Goal: Task Accomplishment & Management: Use online tool/utility

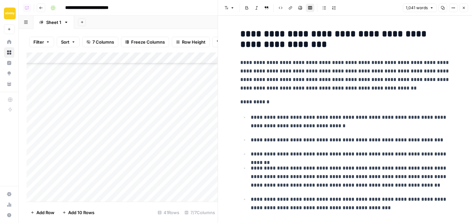
scroll to position [1274, 0]
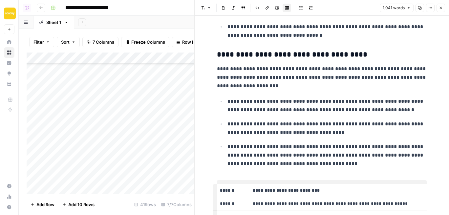
click at [443, 8] on button "Close" at bounding box center [440, 8] width 9 height 9
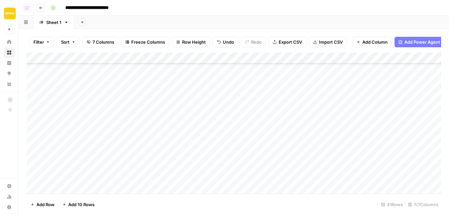
click at [291, 44] on span "Export CSV" at bounding box center [290, 42] width 23 height 7
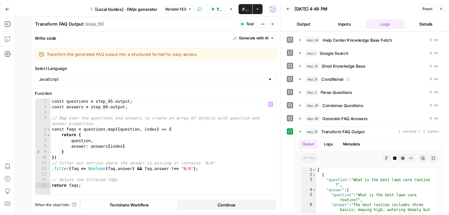
scroll to position [59, 0]
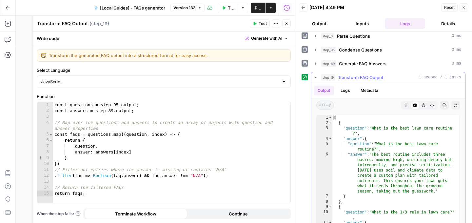
click at [409, 103] on button "Markdown" at bounding box center [407, 105] width 9 height 9
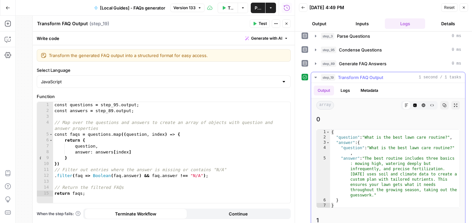
click at [414, 105] on icon "button" at bounding box center [416, 106] width 4 height 4
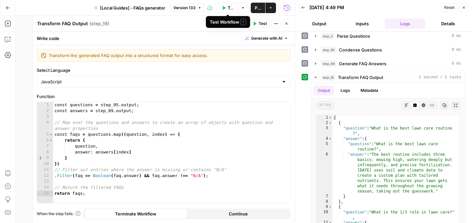
click at [227, 8] on button "Test Workflow" at bounding box center [228, 8] width 20 height 10
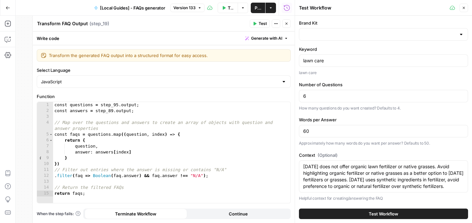
type input "[DATE]"
click at [338, 211] on button "Test Workflow" at bounding box center [383, 214] width 169 height 10
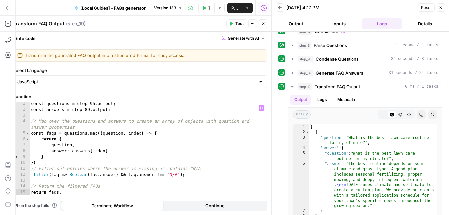
scroll to position [2, 0]
click at [382, 115] on icon "button" at bounding box center [383, 115] width 4 height 4
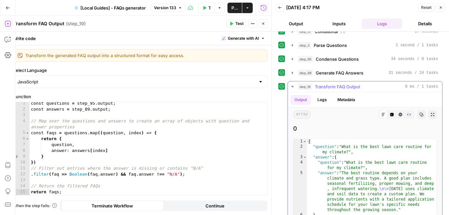
click at [390, 115] on icon "button" at bounding box center [392, 115] width 4 height 4
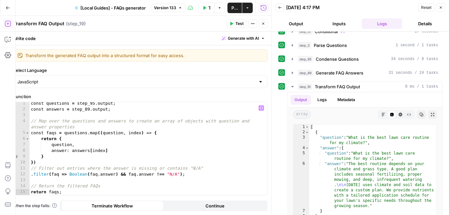
click at [73, 107] on div "const questions = step_95 . output ; const answers = step_89 . output ; // Map …" at bounding box center [149, 152] width 238 height 105
click at [111, 151] on div "const questions = step_95 . output ; const answers = step_89 . output ; // Map …" at bounding box center [149, 152] width 238 height 105
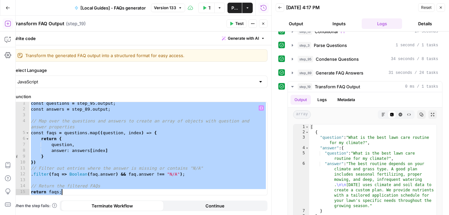
paste textarea
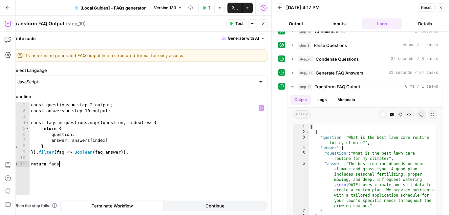
click at [93, 103] on div "const questions = step_2 . output ; const answers = step_10 . output ; const fa…" at bounding box center [149, 154] width 238 height 105
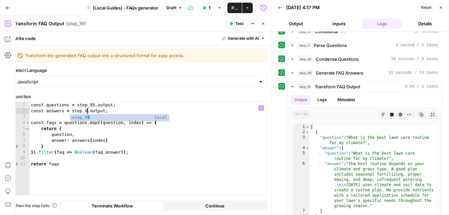
scroll to position [0, 4]
type textarea "**********"
click at [239, 25] on span "Test" at bounding box center [239, 24] width 8 height 6
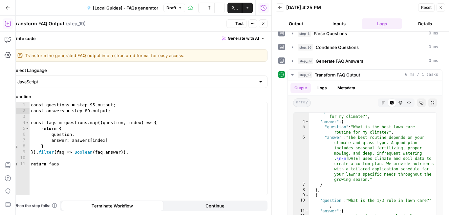
scroll to position [14, 0]
click at [161, 83] on input "Select Language" at bounding box center [136, 81] width 238 height 7
type input "JavaScript"
click at [161, 70] on label "Select Language" at bounding box center [140, 70] width 254 height 7
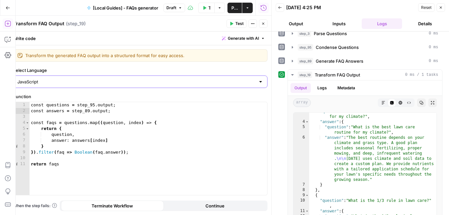
click at [161, 78] on input "JavaScript" at bounding box center [136, 81] width 238 height 7
type input "JavaScript"
click at [161, 70] on label "Select Language" at bounding box center [140, 70] width 254 height 7
click at [161, 78] on input "JavaScript" at bounding box center [136, 81] width 238 height 7
type input "JavaScript"
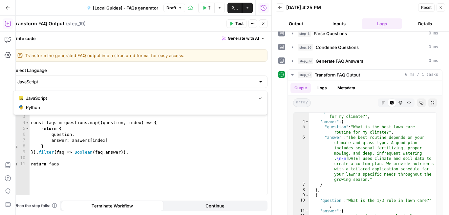
click at [160, 64] on div "**********" at bounding box center [140, 130] width 262 height 170
click at [71, 163] on div "const questions = step_95 . output ; const answers = step_89 . output ; const f…" at bounding box center [149, 154] width 238 height 105
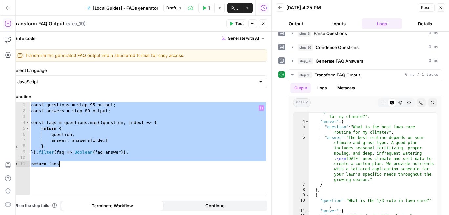
paste textarea
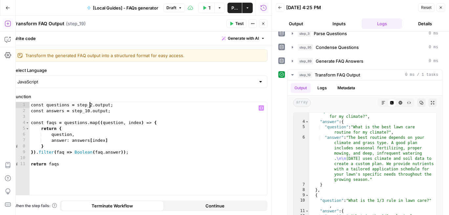
click at [91, 104] on div "const questions = step_2 . output ; const answers = step_10 . output ; const fa…" at bounding box center [149, 154] width 238 height 105
click at [237, 22] on span "Test" at bounding box center [239, 24] width 8 height 6
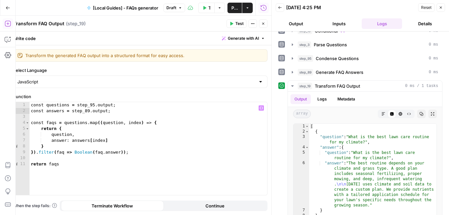
scroll to position [0, 2]
click at [93, 164] on div "const questions = step_95 . output ; const answers = step_89 . output ; const f…" at bounding box center [149, 154] width 238 height 105
type textarea "**********"
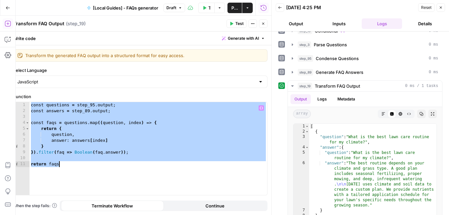
click at [4, 39] on button "Copilot" at bounding box center [8, 39] width 10 height 10
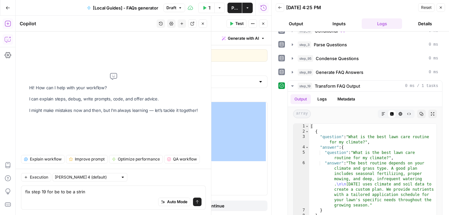
type textarea "fix step 19 for be to be a string"
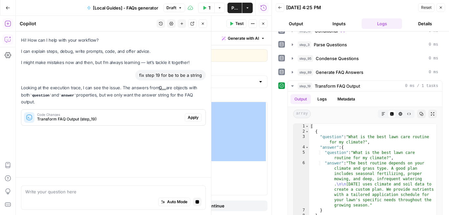
scroll to position [0, 0]
click at [70, 119] on span "Transform FAQ Output (step_19)" at bounding box center [109, 119] width 145 height 6
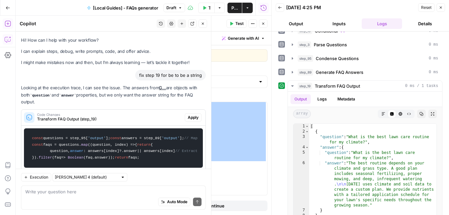
click at [194, 117] on span "Apply" at bounding box center [193, 117] width 11 height 6
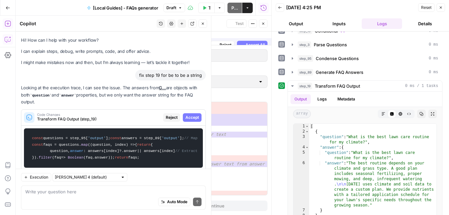
scroll to position [69, 0]
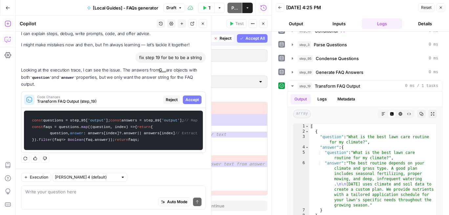
click at [196, 97] on span "Accept" at bounding box center [191, 100] width 13 height 6
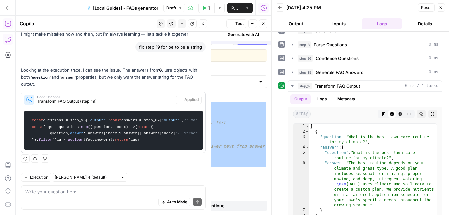
scroll to position [79, 0]
click at [241, 96] on label "Function" at bounding box center [140, 96] width 254 height 7
click at [236, 26] on span "Test" at bounding box center [239, 24] width 8 height 6
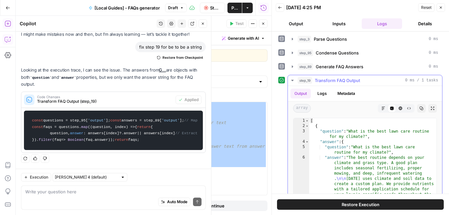
scroll to position [57, 0]
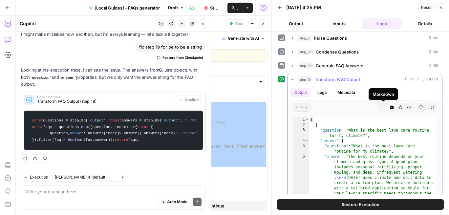
click at [383, 108] on icon "button" at bounding box center [383, 107] width 4 height 4
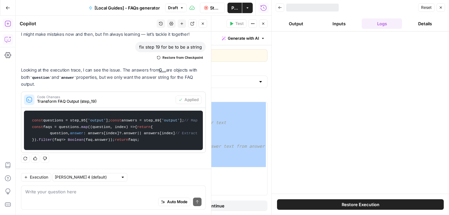
scroll to position [0, 0]
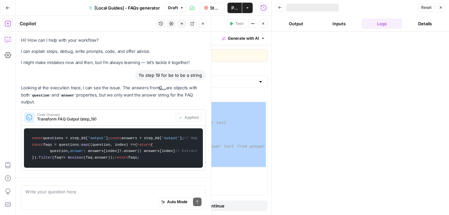
click at [228, 92] on div "**********" at bounding box center [140, 130] width 262 height 170
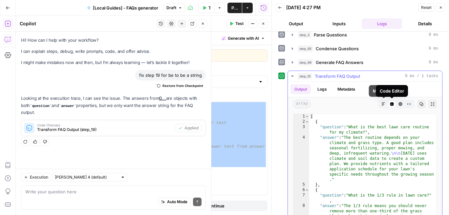
click at [384, 104] on icon "button" at bounding box center [383, 104] width 4 height 4
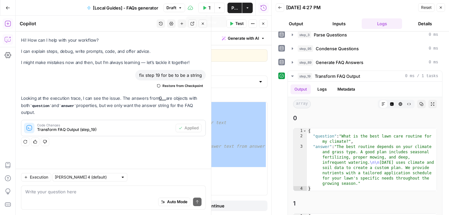
click at [208, 8] on button "Test Workflow" at bounding box center [206, 8] width 16 height 10
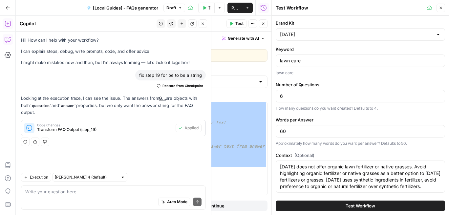
click at [358, 205] on span "Test Workflow" at bounding box center [360, 205] width 30 height 7
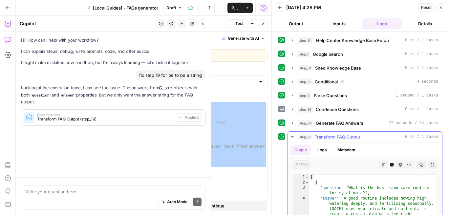
scroll to position [12, 0]
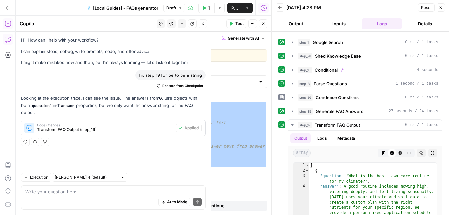
click at [199, 121] on div "const questions = step_95 [ 'output' ] ; const answers = step_89 [ 'output' ] ;…" at bounding box center [149, 154] width 238 height 105
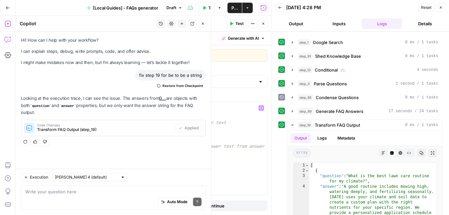
type textarea "**********"
paste textarea "**********"
click at [124, 102] on div "const questions = step_2 . output ; const answers = step_10 . output ; const fa…" at bounding box center [149, 154] width 238 height 105
type textarea "**********"
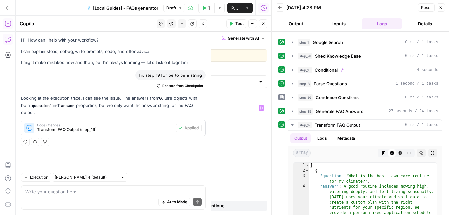
click at [264, 107] on div "const questions = step_2 . output ; const answers = step_10 . output ; const fa…" at bounding box center [149, 154] width 238 height 105
click at [264, 25] on icon "button" at bounding box center [263, 24] width 4 height 4
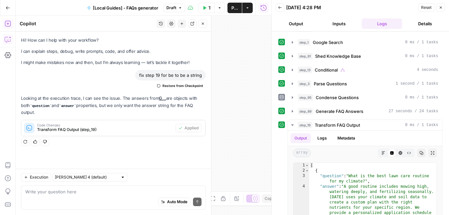
click at [202, 24] on icon "button" at bounding box center [203, 24] width 4 height 4
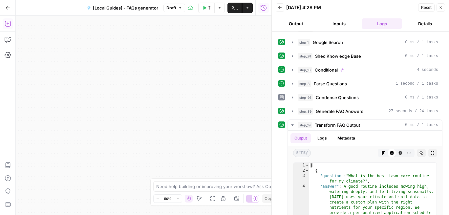
drag, startPoint x: 226, startPoint y: 103, endPoint x: 126, endPoint y: 136, distance: 105.4
click at [126, 136] on div "true true true false false false Workflow Set Inputs Inputs Get Knowledge Base …" at bounding box center [144, 115] width 256 height 199
click at [63, 131] on div "true true true false false false Workflow Set Inputs Inputs Get Knowledge Base …" at bounding box center [144, 115] width 256 height 199
drag, startPoint x: 224, startPoint y: 86, endPoint x: 73, endPoint y: 125, distance: 155.6
click at [73, 125] on div "true true true false false false Workflow Set Inputs Inputs Get Knowledge Base …" at bounding box center [144, 115] width 256 height 199
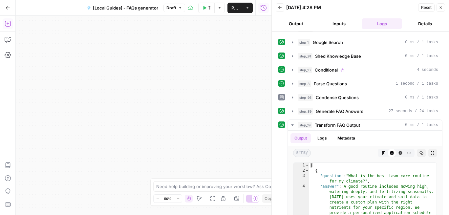
drag, startPoint x: 153, startPoint y: 82, endPoint x: 67, endPoint y: 190, distance: 138.6
click at [67, 190] on div "true true true false false false Workflow Set Inputs Inputs Get Knowledge Base …" at bounding box center [144, 115] width 256 height 199
drag, startPoint x: 158, startPoint y: 120, endPoint x: -4, endPoint y: 238, distance: 200.5
click at [0, 215] on html "Sunday Lawn Care New Home Browse Insights Opportunities Your Data Recent Grids …" at bounding box center [224, 107] width 449 height 215
click at [188, 67] on div "true true true false false false Workflow Set Inputs Inputs Get Knowledge Base …" at bounding box center [144, 115] width 256 height 199
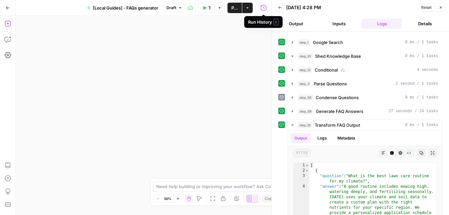
click at [440, 8] on icon "button" at bounding box center [441, 8] width 4 height 4
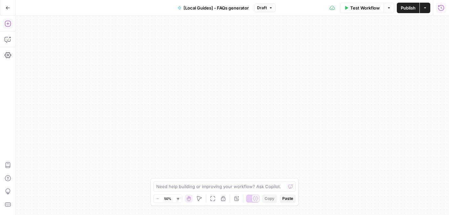
drag, startPoint x: 231, startPoint y: 85, endPoint x: 193, endPoint y: 238, distance: 157.9
click at [193, 215] on html "Sunday Lawn Care New Home Browse Insights Opportunities Your Data Recent Grids …" at bounding box center [224, 107] width 449 height 215
drag, startPoint x: 230, startPoint y: 76, endPoint x: 232, endPoint y: 190, distance: 113.8
click at [232, 190] on body "Sunday Lawn Care New Home Browse Insights Opportunities Your Data Recent Grids …" at bounding box center [224, 107] width 449 height 215
drag, startPoint x: 241, startPoint y: 80, endPoint x: 262, endPoint y: 180, distance: 102.2
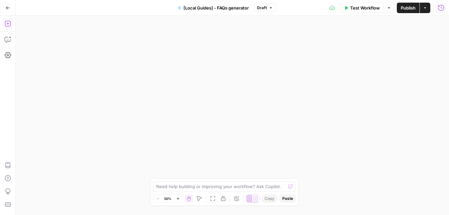
click at [262, 180] on body "Sunday Lawn Care New Home Browse Insights Opportunities Your Data Recent Grids …" at bounding box center [224, 107] width 449 height 215
drag, startPoint x: 300, startPoint y: 77, endPoint x: 320, endPoint y: 167, distance: 92.3
click at [320, 167] on div "true true true false false false Workflow Set Inputs Inputs Get Knowledge Base …" at bounding box center [232, 115] width 433 height 199
click at [315, 8] on div "Test Workflow Options Publish Actions Run History" at bounding box center [363, 7] width 174 height 15
click at [269, 9] on icon "button" at bounding box center [271, 8] width 4 height 4
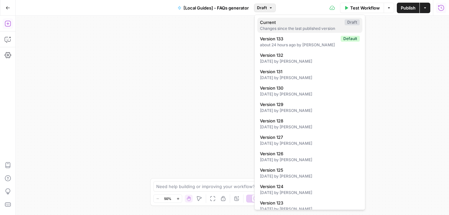
click at [313, 25] on span "Current" at bounding box center [301, 22] width 82 height 7
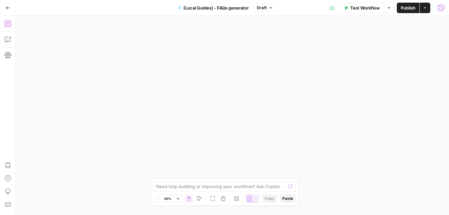
click at [179, 198] on icon "button" at bounding box center [178, 199] width 4 height 4
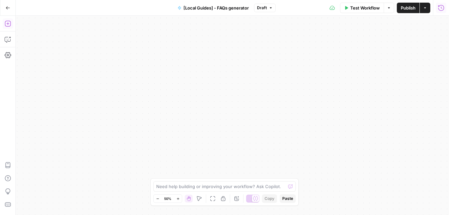
click at [179, 198] on icon "button" at bounding box center [178, 199] width 4 height 4
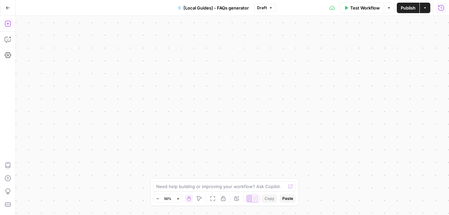
click at [179, 198] on icon "button" at bounding box center [178, 199] width 4 height 4
click at [156, 198] on icon "button" at bounding box center [157, 199] width 4 height 4
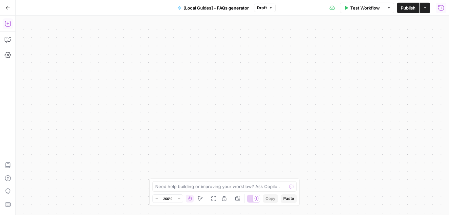
click at [156, 198] on icon "button" at bounding box center [157, 199] width 4 height 4
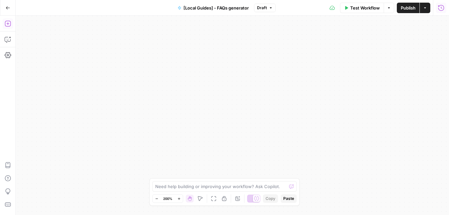
click at [156, 198] on icon "button" at bounding box center [157, 199] width 4 height 4
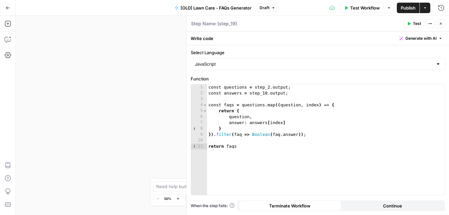
click at [268, 7] on span "Draft" at bounding box center [264, 8] width 10 height 6
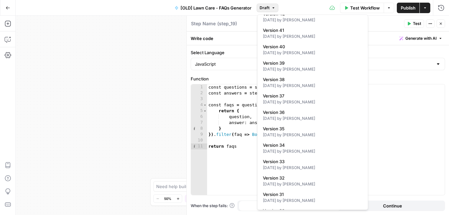
scroll to position [505, 0]
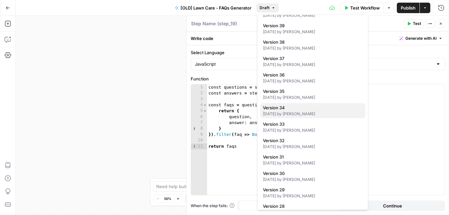
click at [287, 114] on div "11 months ago by Mark Perera" at bounding box center [313, 114] width 100 height 6
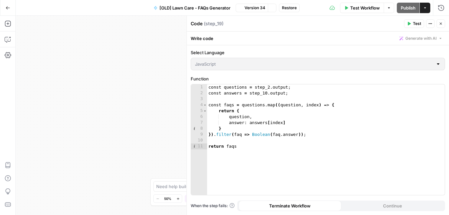
click at [290, 8] on span "Restore" at bounding box center [289, 8] width 15 height 6
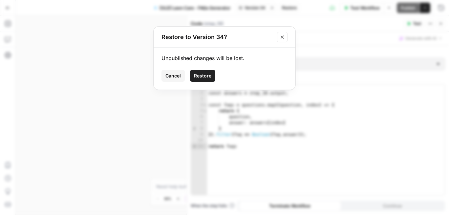
click at [201, 74] on span "Restore" at bounding box center [202, 76] width 17 height 7
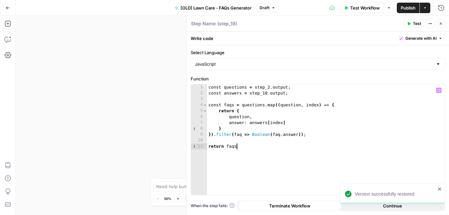
click at [248, 151] on div "const questions = step_2 . output ; const answers = step_10 . output ; const fa…" at bounding box center [326, 145] width 238 height 122
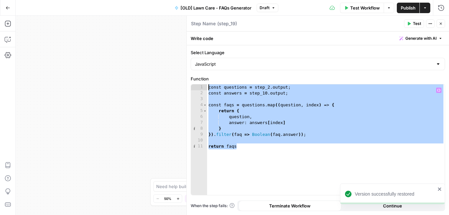
drag, startPoint x: 247, startPoint y: 148, endPoint x: 201, endPoint y: 87, distance: 76.0
click at [201, 87] on div "**********" at bounding box center [318, 139] width 254 height 111
click at [271, 7] on button "Draft" at bounding box center [268, 8] width 22 height 9
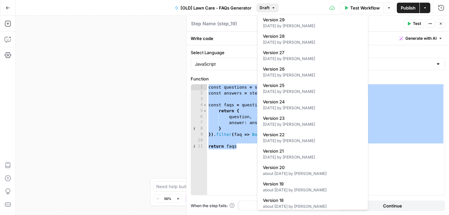
scroll to position [707, 0]
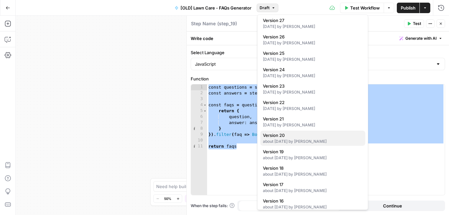
click at [300, 140] on div "about 1 year ago by Amr Shafik" at bounding box center [313, 142] width 100 height 6
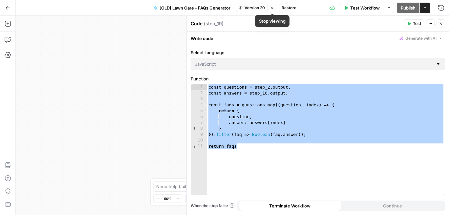
click at [286, 9] on span "Restore" at bounding box center [288, 8] width 15 height 6
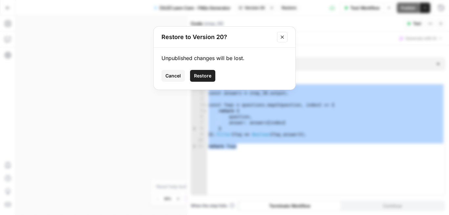
click at [202, 73] on span "Restore" at bounding box center [202, 76] width 17 height 7
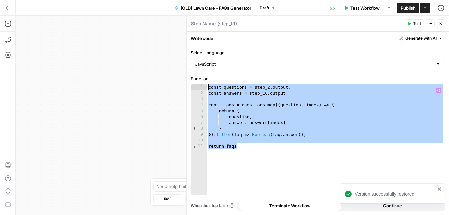
click at [293, 129] on div "const questions = step_2 . output ; const answers = step_10 . output ; const fa…" at bounding box center [326, 145] width 238 height 122
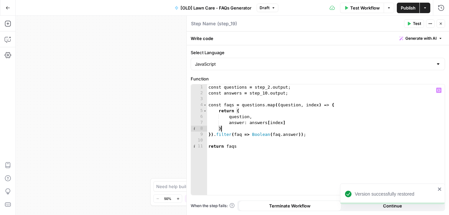
type textarea "**********"
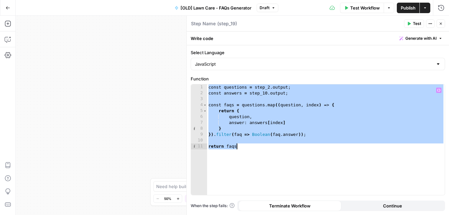
click at [272, 6] on icon "button" at bounding box center [273, 8] width 4 height 4
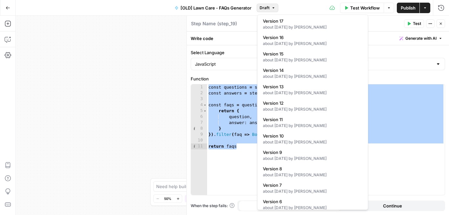
scroll to position [863, 0]
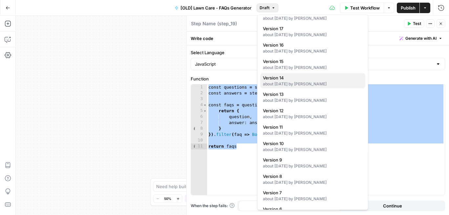
click at [301, 80] on span "Version 14" at bounding box center [311, 78] width 97 height 7
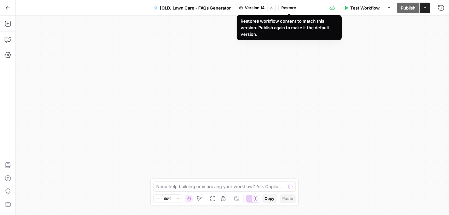
click at [291, 8] on span "Restore" at bounding box center [288, 8] width 15 height 6
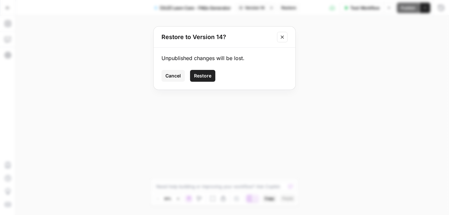
click at [200, 77] on span "Restore" at bounding box center [202, 76] width 17 height 7
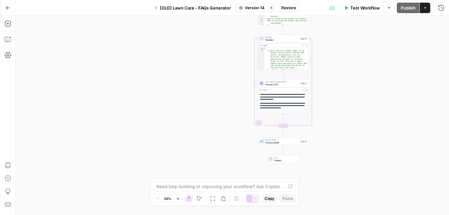
click at [282, 139] on span "Format JSON" at bounding box center [281, 139] width 33 height 3
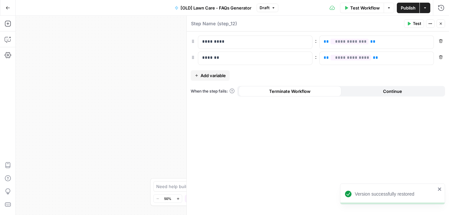
click at [413, 23] on span "Test" at bounding box center [417, 24] width 8 height 6
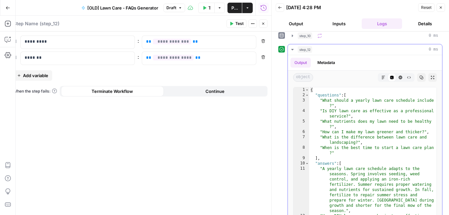
scroll to position [81, 0]
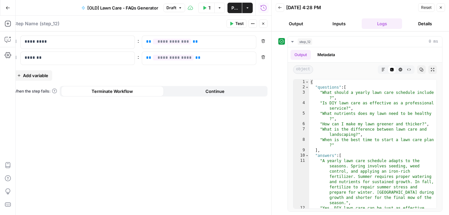
click at [176, 7] on button "Draft" at bounding box center [174, 8] width 22 height 9
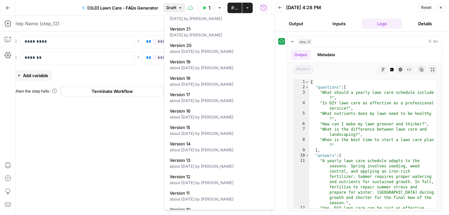
scroll to position [796, 0]
click at [215, 82] on div "about 1 year ago by Matt Pedersen" at bounding box center [220, 85] width 100 height 6
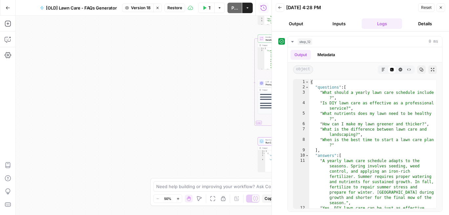
click at [177, 6] on span "Restore" at bounding box center [174, 8] width 15 height 6
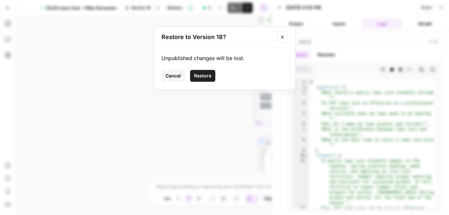
click at [206, 82] on div "Unpublished changes will be lost. Cancel Restore" at bounding box center [225, 69] width 142 height 42
click at [205, 76] on span "Restore" at bounding box center [202, 76] width 17 height 7
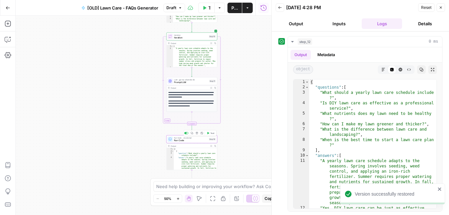
click at [198, 140] on span "Run Code" at bounding box center [190, 140] width 33 height 3
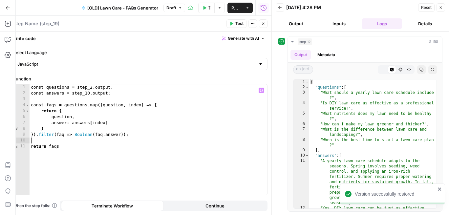
click at [196, 140] on div "const questions = step_2 . output ; const answers = step_10 . output ; const fa…" at bounding box center [149, 145] width 238 height 122
type textarea "**********"
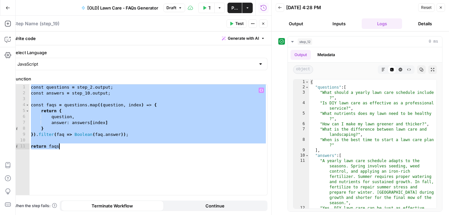
click at [264, 22] on icon "button" at bounding box center [263, 24] width 4 height 4
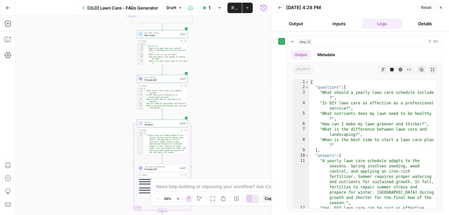
drag, startPoint x: 245, startPoint y: 64, endPoint x: 215, endPoint y: 159, distance: 99.9
click at [215, 159] on div "true false Workflow Set Inputs Inputs Get Knowledge Base File Get Knowledge Bas…" at bounding box center [144, 115] width 256 height 199
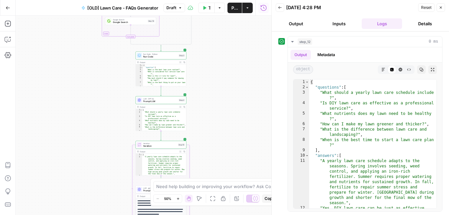
drag, startPoint x: 221, startPoint y: 100, endPoint x: 201, endPoint y: 170, distance: 72.6
click at [201, 169] on div "true false Workflow Set Inputs Inputs Get Knowledge Base File Get Knowledge Bas…" at bounding box center [144, 115] width 256 height 199
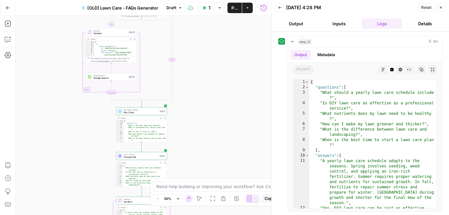
click at [201, 170] on div "true false Workflow Set Inputs Inputs Get Knowledge Base File Get Knowledge Bas…" at bounding box center [144, 115] width 256 height 199
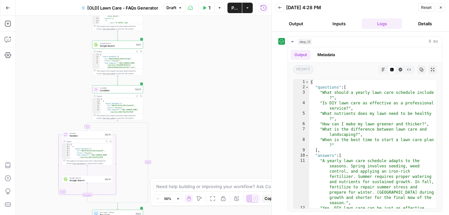
drag, startPoint x: 208, startPoint y: 71, endPoint x: 183, endPoint y: 176, distance: 108.5
click at [183, 176] on div "true false Workflow Set Inputs Inputs Get Knowledge Base File Get Knowledge Bas…" at bounding box center [144, 115] width 256 height 199
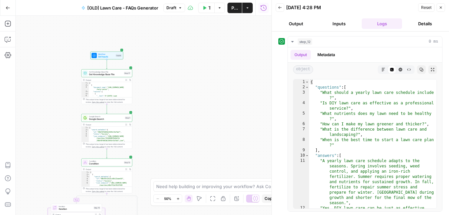
drag, startPoint x: 195, startPoint y: 104, endPoint x: 183, endPoint y: 25, distance: 80.2
click at [183, 25] on div "true false Workflow Set Inputs Inputs Get Knowledge Base File Get Knowledge Bas…" at bounding box center [144, 115] width 256 height 199
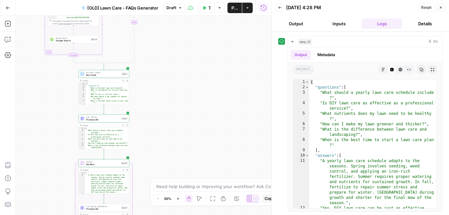
drag, startPoint x: 185, startPoint y: 84, endPoint x: 183, endPoint y: 13, distance: 71.2
click at [183, 13] on div "Go Back [OLD] Lawn Care - FAQs Generator Draft Test Workflow Options Publish Ac…" at bounding box center [135, 107] width 271 height 215
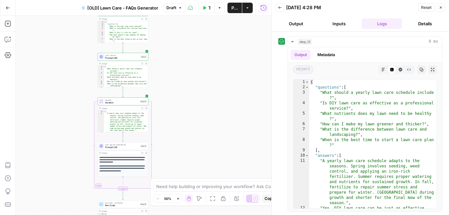
drag, startPoint x: 176, startPoint y: 107, endPoint x: 195, endPoint y: 52, distance: 57.6
click at [195, 52] on div "true false Workflow Set Inputs Inputs Get Knowledge Base File Get Knowledge Bas…" at bounding box center [144, 115] width 256 height 199
click at [124, 57] on span "Prompt LLM" at bounding box center [122, 57] width 34 height 3
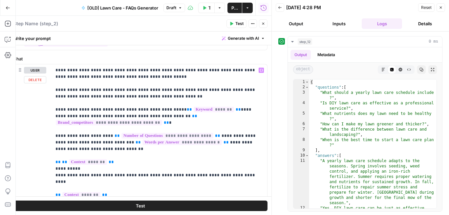
scroll to position [0, 0]
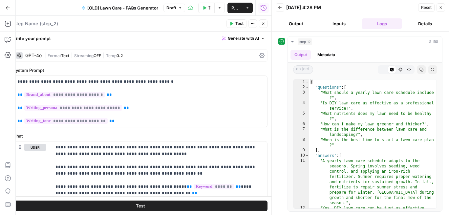
click at [264, 26] on button "Close" at bounding box center [263, 23] width 9 height 9
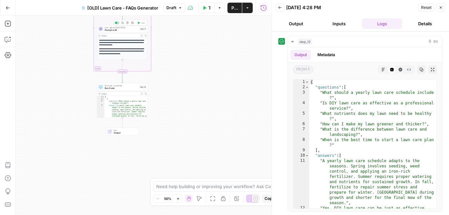
click at [115, 30] on span "Prompt LLM" at bounding box center [122, 30] width 34 height 3
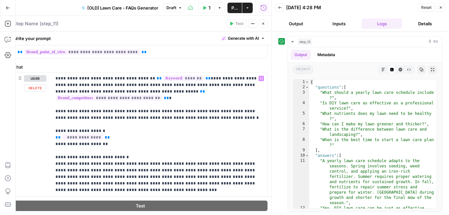
scroll to position [101, 0]
click at [265, 25] on button "Close" at bounding box center [263, 23] width 9 height 9
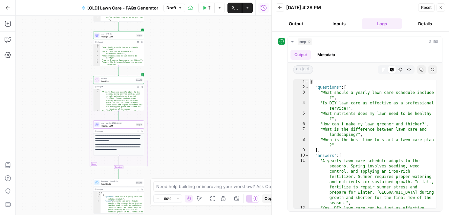
click at [129, 82] on span "Iteration" at bounding box center [117, 80] width 33 height 3
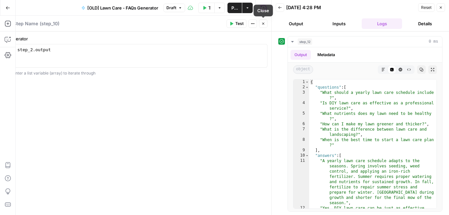
click at [263, 23] on icon "button" at bounding box center [263, 24] width 2 height 2
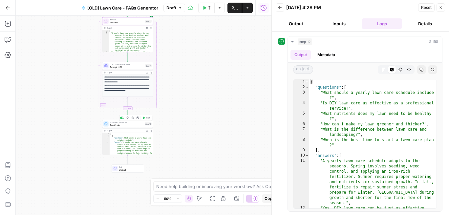
click at [132, 122] on span "Run Code · JavaScript" at bounding box center [126, 122] width 33 height 3
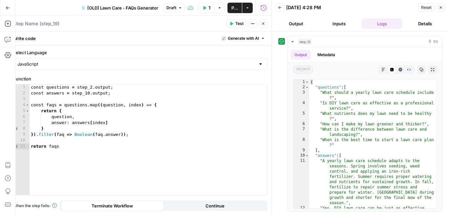
click at [264, 24] on icon "button" at bounding box center [263, 24] width 4 height 4
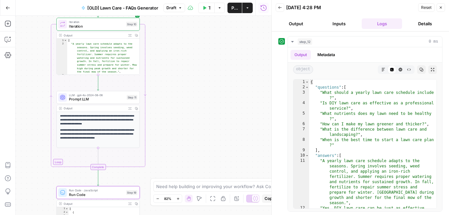
click at [71, 34] on div "Output" at bounding box center [94, 35] width 61 height 4
click at [80, 22] on span "Iteration" at bounding box center [96, 22] width 55 height 4
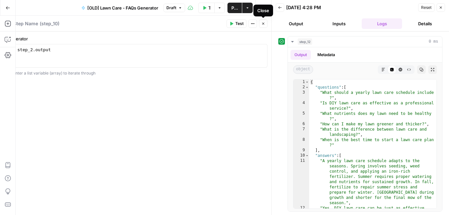
click at [265, 24] on button "Close" at bounding box center [263, 23] width 9 height 9
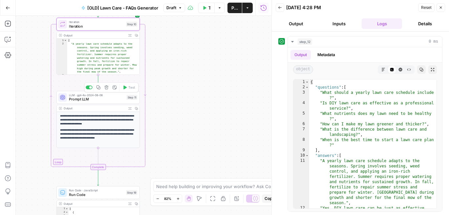
click at [124, 99] on span "Prompt LLM" at bounding box center [96, 98] width 55 height 5
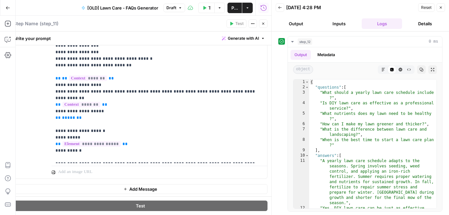
scroll to position [280, 0]
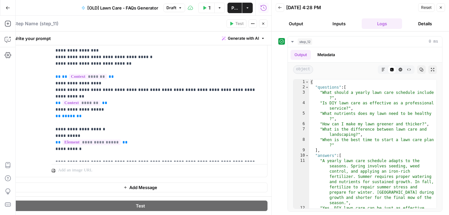
click at [264, 26] on button "Close" at bounding box center [263, 23] width 9 height 9
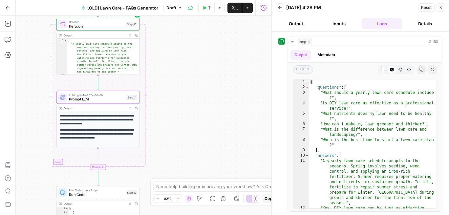
click at [183, 12] on div "[OLD] Lawn Care - FAQs Generator Draft" at bounding box center [131, 8] width 108 height 10
click at [180, 9] on icon "button" at bounding box center [180, 8] width 4 height 4
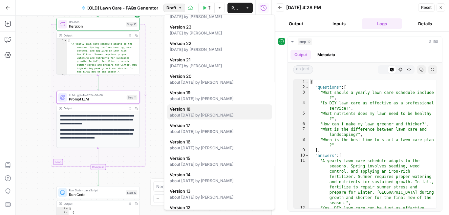
scroll to position [766, 0]
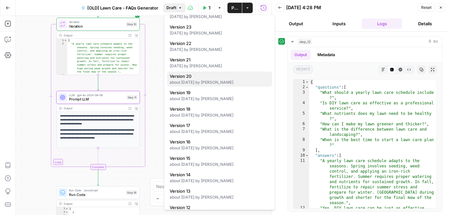
click at [222, 82] on div "about 1 year ago by Amr Shafik" at bounding box center [220, 83] width 100 height 6
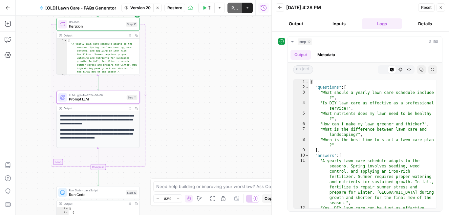
click at [175, 9] on span "Restore" at bounding box center [174, 8] width 15 height 6
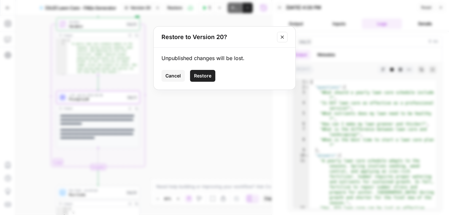
click at [197, 71] on button "Restore" at bounding box center [202, 76] width 25 height 12
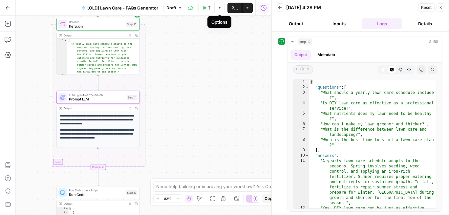
click at [180, 10] on icon "button" at bounding box center [180, 8] width 4 height 4
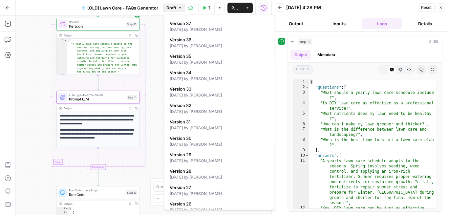
scroll to position [539, 0]
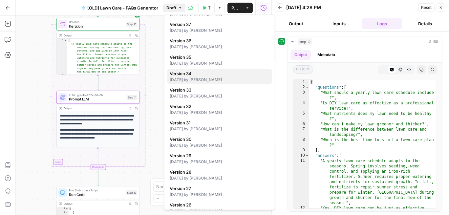
click at [212, 79] on div "11 months ago by Mark Perera" at bounding box center [220, 80] width 100 height 6
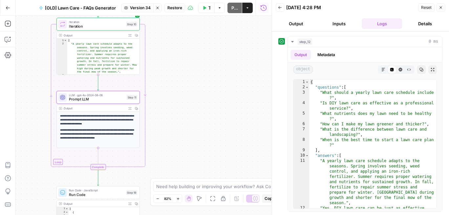
click at [175, 8] on span "Restore" at bounding box center [174, 8] width 15 height 6
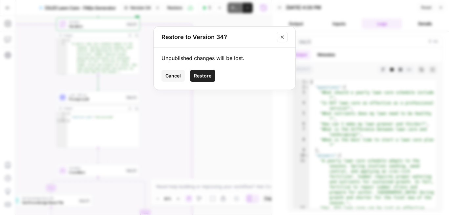
click at [200, 77] on span "Restore" at bounding box center [202, 76] width 17 height 7
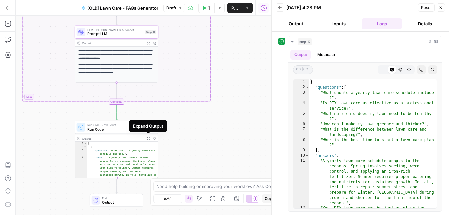
click at [117, 127] on span "Run Code" at bounding box center [114, 128] width 55 height 5
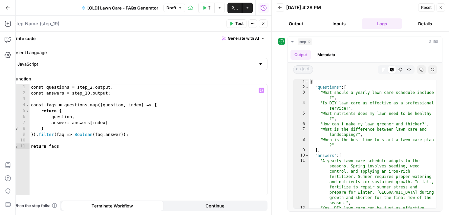
click at [89, 149] on div "const questions = step_2 . output ; const answers = step_10 . output ; const fa…" at bounding box center [149, 145] width 238 height 122
type textarea "**********"
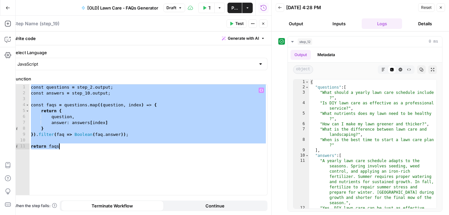
click at [235, 20] on div "Publish P" at bounding box center [234, 22] width 21 height 6
click at [203, 9] on icon "button" at bounding box center [204, 8] width 3 height 4
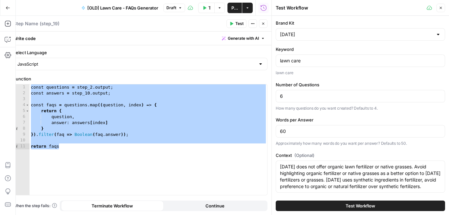
click at [355, 209] on span "Test Workflow" at bounding box center [360, 205] width 30 height 7
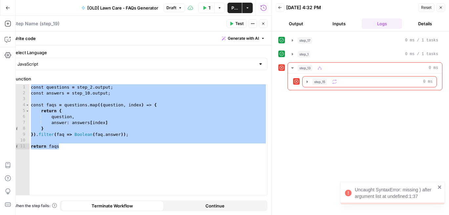
click at [181, 8] on icon "button" at bounding box center [180, 8] width 4 height 4
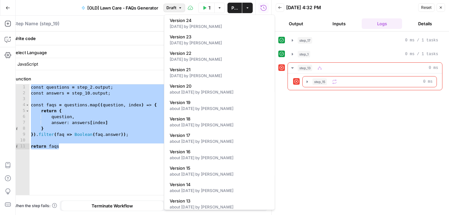
scroll to position [746, 0]
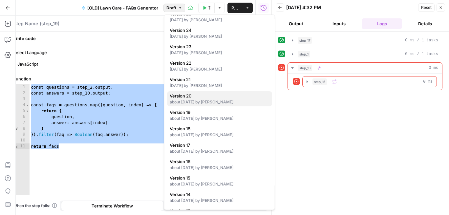
click at [220, 101] on div "about 1 year ago by Amr Shafik" at bounding box center [220, 102] width 100 height 6
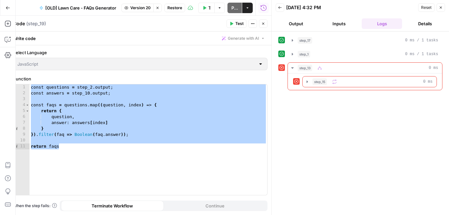
click at [179, 9] on span "Restore" at bounding box center [174, 8] width 15 height 6
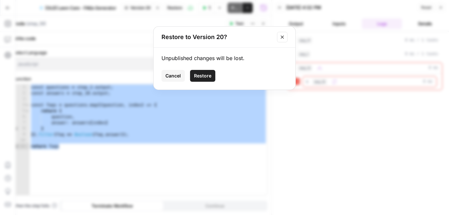
click at [207, 76] on span "Restore" at bounding box center [202, 76] width 17 height 7
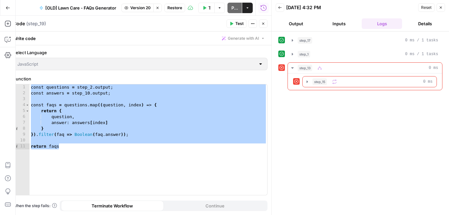
click at [204, 8] on icon "button" at bounding box center [204, 8] width 3 height 4
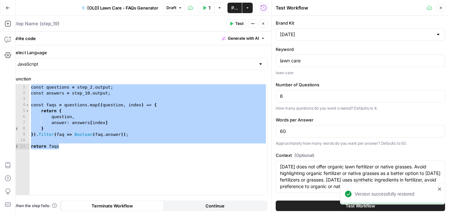
click at [331, 203] on button "Test Workflow" at bounding box center [360, 205] width 169 height 10
click at [328, 206] on button "Test Workflow" at bounding box center [360, 205] width 169 height 10
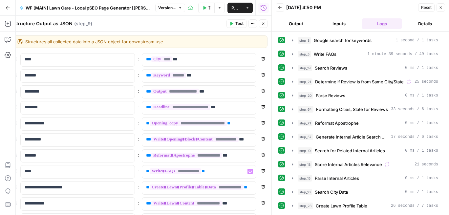
scroll to position [580, 0]
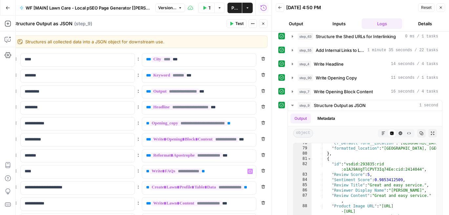
click at [237, 24] on span "Test" at bounding box center [239, 24] width 8 height 6
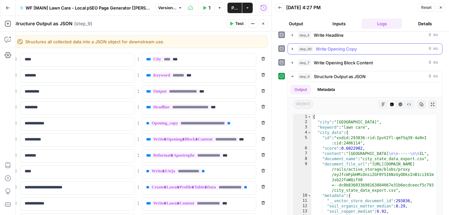
scroll to position [398, 0]
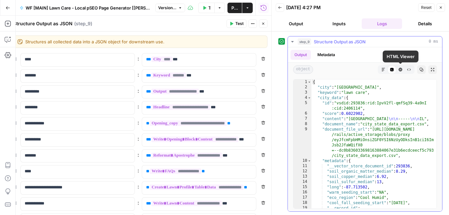
click at [382, 70] on icon "button" at bounding box center [383, 70] width 4 height 4
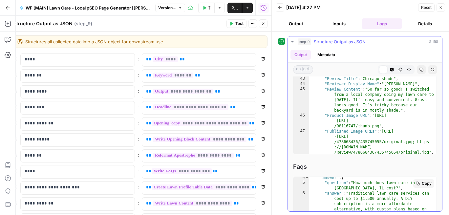
scroll to position [25, 0]
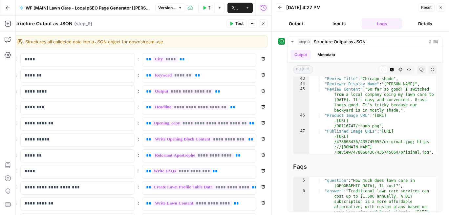
click at [262, 25] on icon "button" at bounding box center [263, 24] width 4 height 4
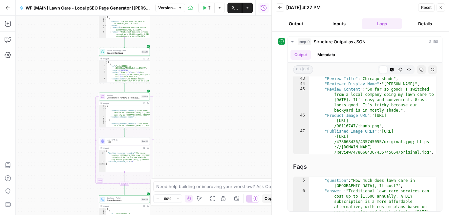
click at [205, 7] on icon "button" at bounding box center [204, 8] width 3 height 4
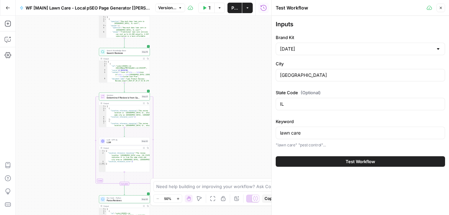
click at [204, 5] on button "Test Workflow" at bounding box center [206, 8] width 16 height 10
click at [371, 163] on span "Test Workflow" at bounding box center [360, 161] width 30 height 7
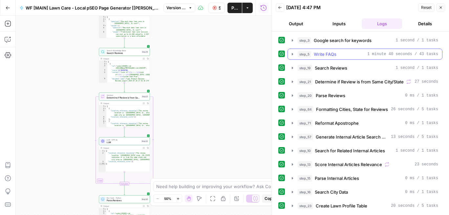
click at [292, 53] on icon "button" at bounding box center [292, 54] width 1 height 2
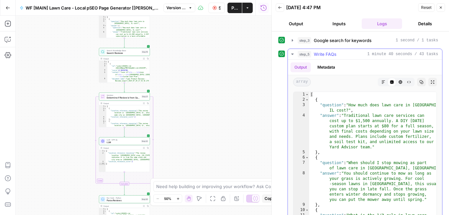
click at [383, 84] on button "Markdown" at bounding box center [383, 82] width 9 height 9
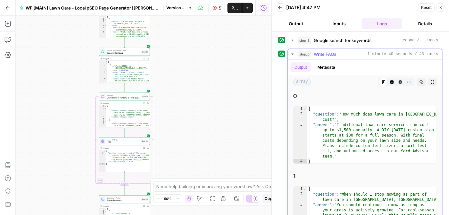
click at [293, 53] on icon "button" at bounding box center [292, 53] width 2 height 1
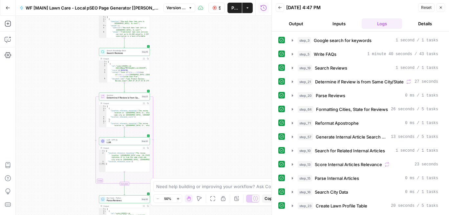
scroll to position [39, 0]
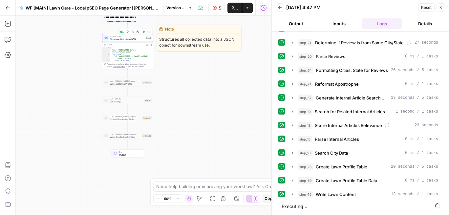
click at [127, 39] on span "Structure Output as JSON" at bounding box center [127, 38] width 34 height 3
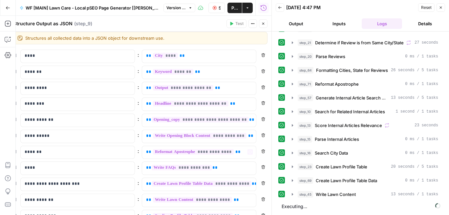
scroll to position [4, 0]
click at [248, 168] on icon "button" at bounding box center [249, 166] width 3 height 3
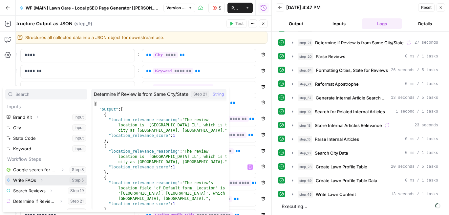
click at [40, 179] on icon "button" at bounding box center [42, 180] width 4 height 4
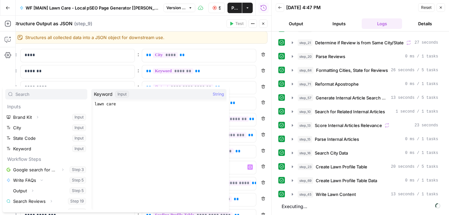
click at [196, 24] on div "Structure Output as JSON Structure Output as JSON ( step_9 )" at bounding box center [118, 23] width 211 height 7
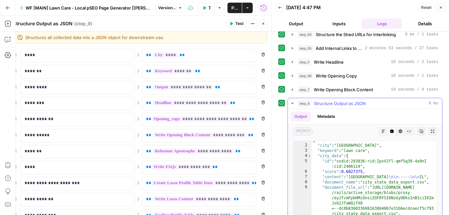
scroll to position [4, 0]
click at [382, 130] on icon "button" at bounding box center [383, 131] width 3 height 3
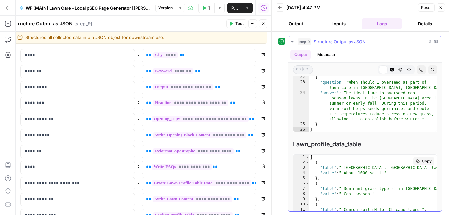
scroll to position [726, 0]
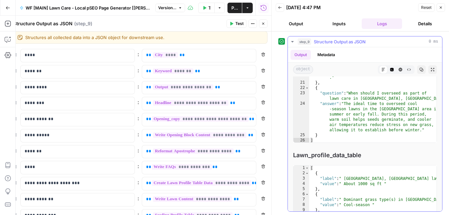
click at [392, 68] on icon "button" at bounding box center [392, 70] width 4 height 4
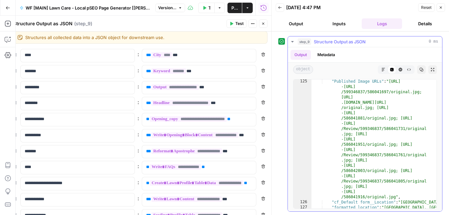
scroll to position [1048, 0]
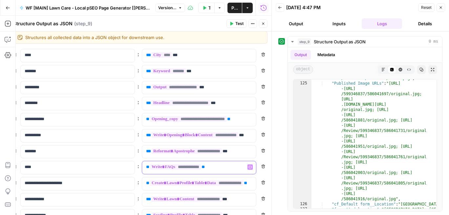
click at [217, 167] on p "**********" at bounding box center [193, 167] width 95 height 7
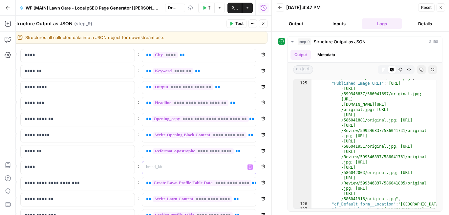
click at [249, 167] on icon "button" at bounding box center [249, 166] width 3 height 3
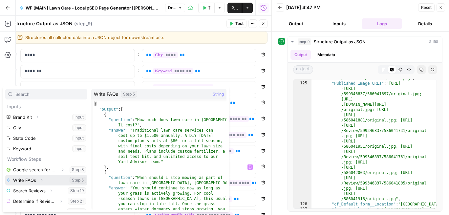
click at [42, 180] on icon "button" at bounding box center [42, 180] width 4 height 4
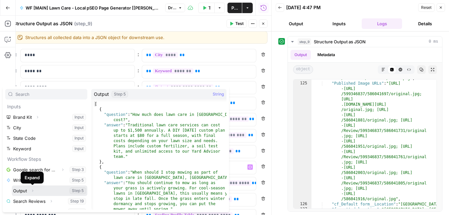
click at [28, 194] on button "Expand" at bounding box center [32, 190] width 9 height 9
click at [20, 190] on button "Select variable Output" at bounding box center [49, 190] width 75 height 10
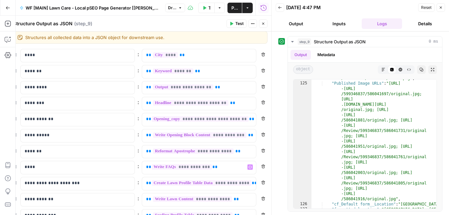
click at [233, 24] on button "Test" at bounding box center [236, 23] width 20 height 9
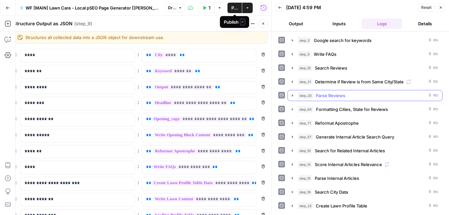
scroll to position [234, 0]
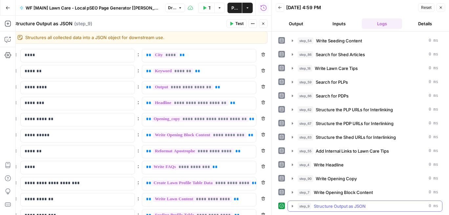
click at [292, 205] on icon "button" at bounding box center [292, 206] width 1 height 2
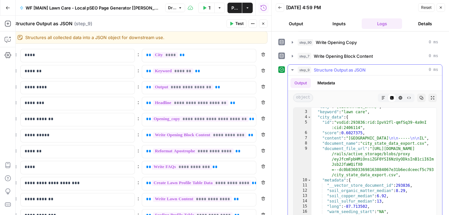
scroll to position [0, 0]
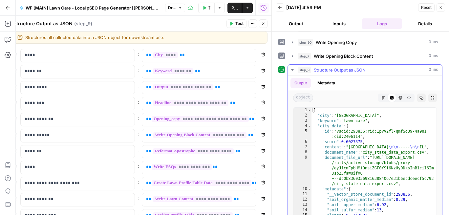
click at [383, 98] on icon "button" at bounding box center [383, 98] width 4 height 4
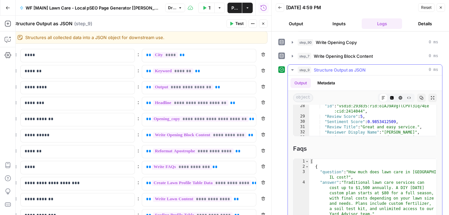
scroll to position [96, 0]
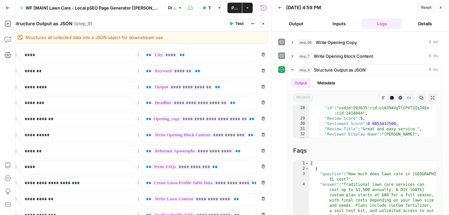
click at [231, 9] on button "Publish" at bounding box center [234, 8] width 14 height 10
click at [442, 8] on icon "button" at bounding box center [441, 8] width 4 height 4
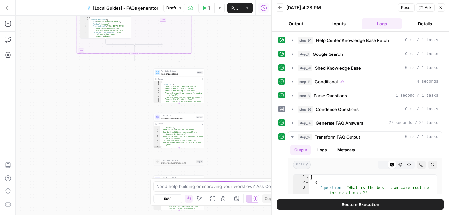
scroll to position [7, 0]
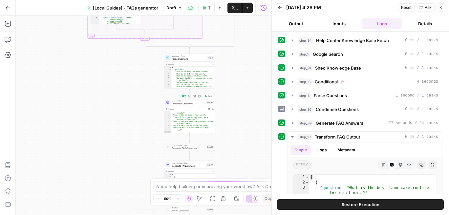
click at [192, 102] on span "Condense Questions" at bounding box center [188, 103] width 33 height 3
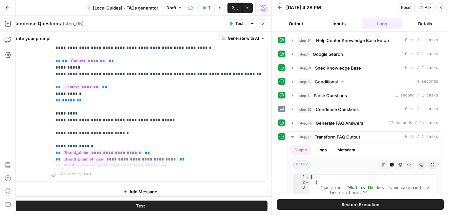
scroll to position [226, 0]
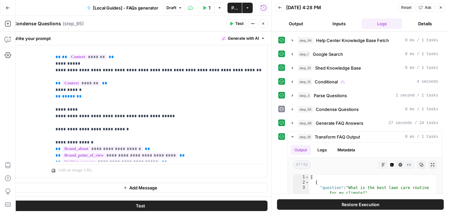
click at [265, 25] on button "Close" at bounding box center [263, 23] width 9 height 9
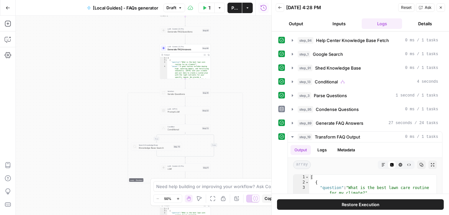
click at [184, 49] on span "Generate FAQ Answers" at bounding box center [183, 49] width 33 height 3
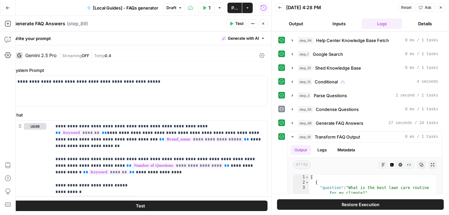
scroll to position [0, 0]
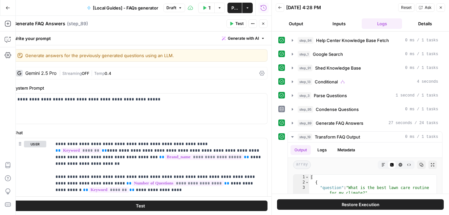
click at [113, 71] on div "| Streaming OFF | Temp 0.4" at bounding box center [157, 73] width 197 height 6
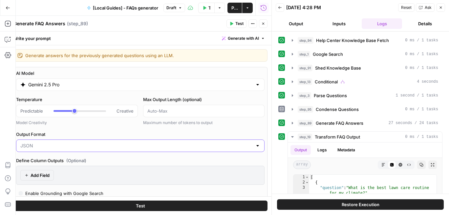
click at [53, 146] on input "Output Format" at bounding box center [136, 145] width 232 height 7
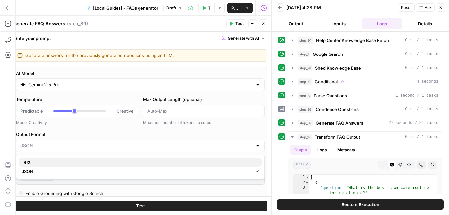
click at [44, 163] on span "Text" at bounding box center [139, 162] width 235 height 7
type input "Text"
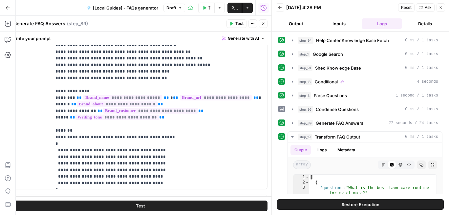
scroll to position [722, 0]
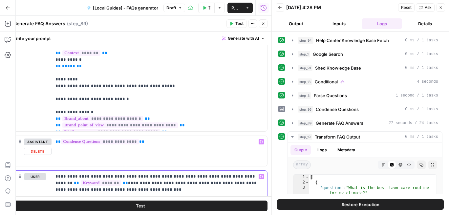
scroll to position [444, 0]
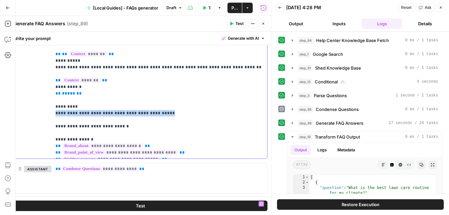
drag, startPoint x: 156, startPoint y: 101, endPoint x: 44, endPoint y: 101, distance: 111.5
click at [44, 101] on div "**********" at bounding box center [140, 24] width 254 height 267
copy p "**********"
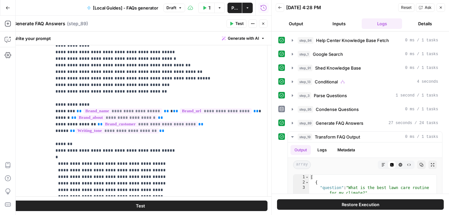
scroll to position [732, 0]
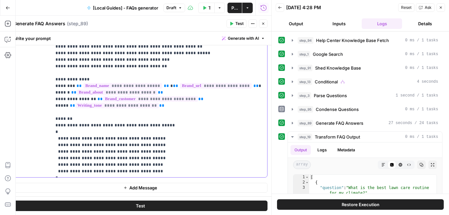
drag, startPoint x: 169, startPoint y: 103, endPoint x: 48, endPoint y: 107, distance: 121.1
click at [48, 107] on div "**********" at bounding box center [140, 43] width 254 height 267
drag, startPoint x: 87, startPoint y: 105, endPoint x: 70, endPoint y: 106, distance: 17.1
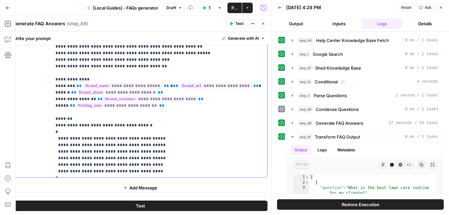
drag, startPoint x: 251, startPoint y: 170, endPoint x: 210, endPoint y: 172, distance: 41.4
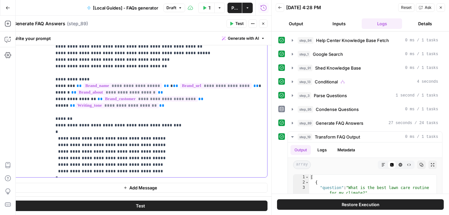
click at [140, 209] on span "Test" at bounding box center [140, 205] width 9 height 7
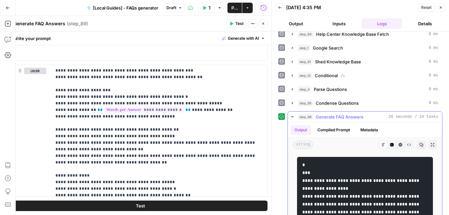
scroll to position [8, 0]
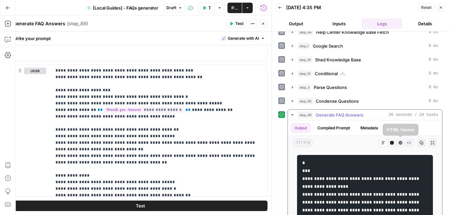
click at [395, 142] on button "Code Editor" at bounding box center [391, 142] width 9 height 9
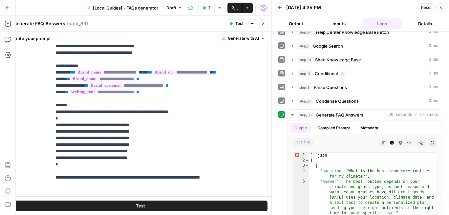
scroll to position [713, 0]
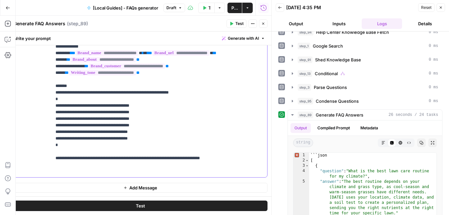
drag, startPoint x: 152, startPoint y: 105, endPoint x: 122, endPoint y: 105, distance: 29.9
click at [181, 204] on button "Test" at bounding box center [140, 205] width 254 height 10
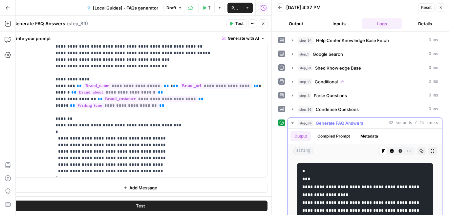
click at [393, 149] on icon "button" at bounding box center [392, 151] width 4 height 4
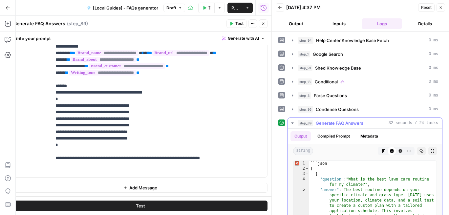
click at [384, 151] on icon "button" at bounding box center [383, 151] width 4 height 4
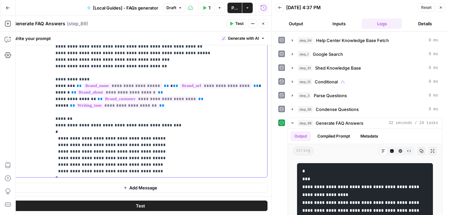
drag, startPoint x: 131, startPoint y: 104, endPoint x: 148, endPoint y: 104, distance: 17.1
drag, startPoint x: 70, startPoint y: 106, endPoint x: 51, endPoint y: 106, distance: 18.4
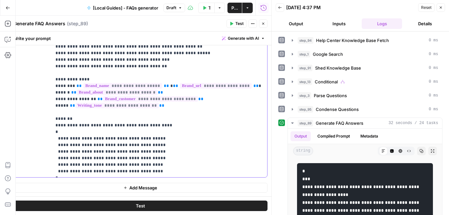
click at [51, 106] on div "**********" at bounding box center [140, 43] width 254 height 267
drag, startPoint x: 146, startPoint y: 172, endPoint x: 123, endPoint y: 173, distance: 22.6
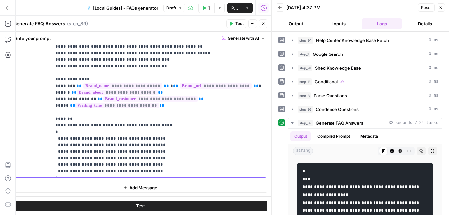
drag, startPoint x: 170, startPoint y: 106, endPoint x: 123, endPoint y: 106, distance: 46.3
click at [131, 205] on button "Test" at bounding box center [140, 205] width 254 height 10
click at [390, 150] on icon "button" at bounding box center [392, 151] width 4 height 4
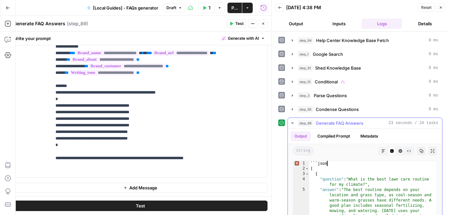
drag, startPoint x: 328, startPoint y: 163, endPoint x: 307, endPoint y: 163, distance: 21.0
click at [296, 163] on span "Error, read annotations row 1" at bounding box center [296, 163] width 6 height 5
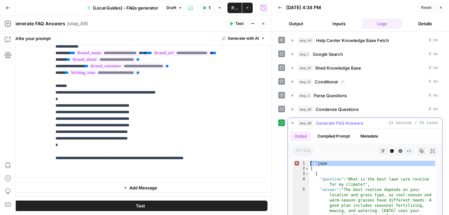
click at [296, 163] on span "Error, read annotations row 1" at bounding box center [296, 163] width 6 height 5
type textarea "******* *"
click at [401, 151] on icon "button" at bounding box center [401, 151] width 4 height 4
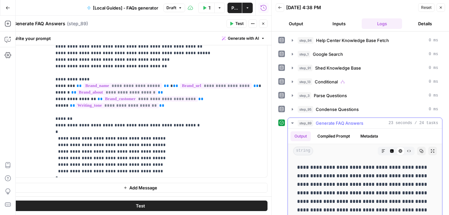
click at [407, 150] on icon "button" at bounding box center [409, 151] width 4 height 4
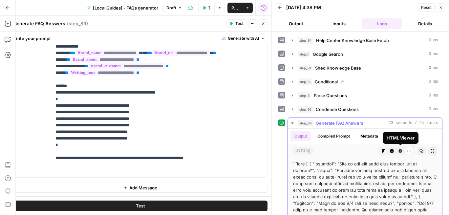
click at [393, 151] on icon "button" at bounding box center [392, 151] width 4 height 4
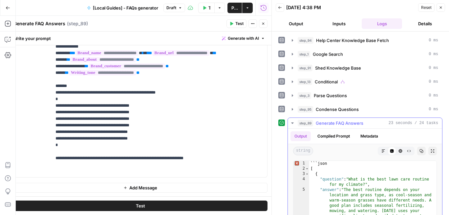
click at [383, 151] on icon "button" at bounding box center [383, 151] width 4 height 4
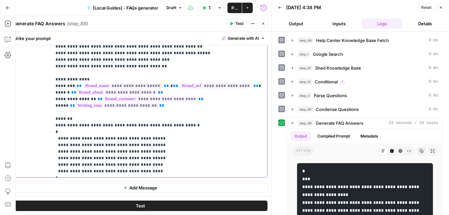
drag, startPoint x: 70, startPoint y: 105, endPoint x: 53, endPoint y: 106, distance: 17.4
click at [53, 106] on div "**********" at bounding box center [160, 43] width 216 height 267
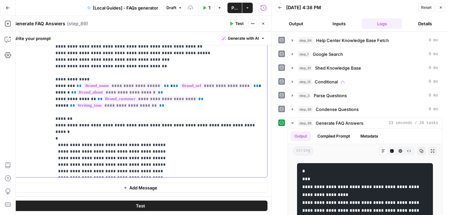
drag, startPoint x: 199, startPoint y: 112, endPoint x: 202, endPoint y: 105, distance: 7.2
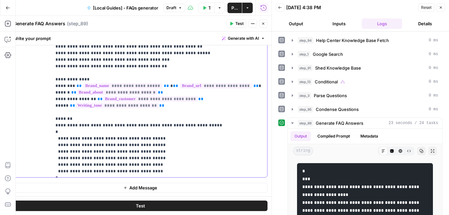
click at [392, 150] on icon "button" at bounding box center [392, 151] width 4 height 4
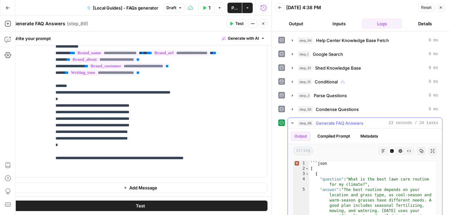
type textarea "*******"
drag, startPoint x: 328, startPoint y: 162, endPoint x: 304, endPoint y: 162, distance: 23.9
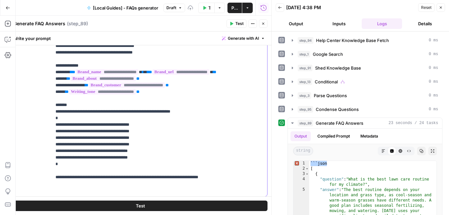
scroll to position [732, 0]
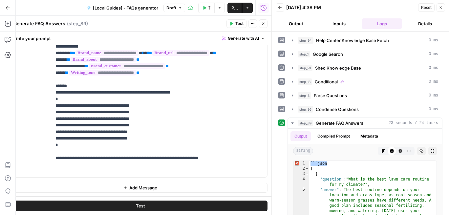
click at [155, 206] on button "Test" at bounding box center [140, 205] width 254 height 10
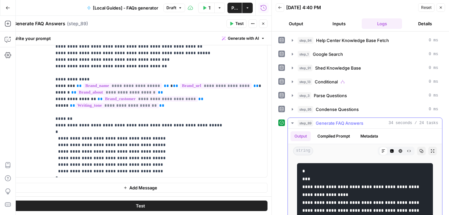
click at [391, 151] on icon "button" at bounding box center [392, 151] width 4 height 4
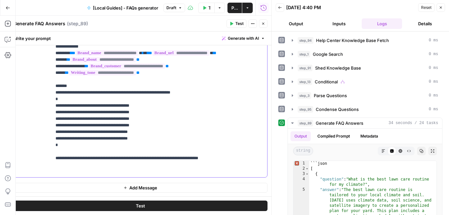
drag, startPoint x: 210, startPoint y: 105, endPoint x: 99, endPoint y: 104, distance: 110.9
drag, startPoint x: 112, startPoint y: 170, endPoint x: 97, endPoint y: 170, distance: 14.4
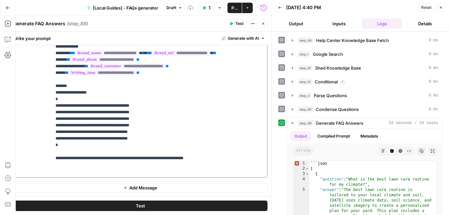
scroll to position [713, 0]
drag, startPoint x: 241, startPoint y: 172, endPoint x: 48, endPoint y: 172, distance: 192.6
click at [48, 172] on div "**********" at bounding box center [140, 43] width 254 height 267
copy p "**********"
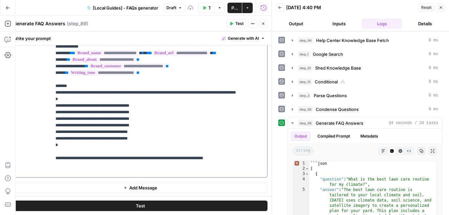
scroll to position [164, 0]
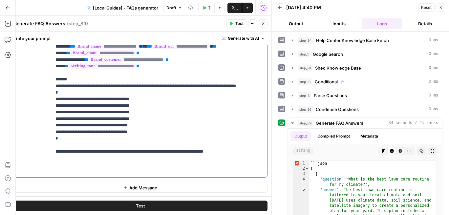
drag, startPoint x: 242, startPoint y: 169, endPoint x: 65, endPoint y: 167, distance: 176.5
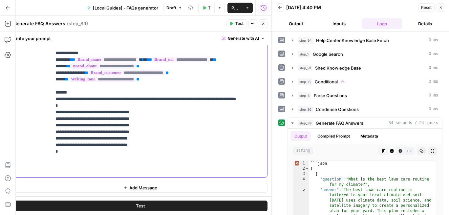
scroll to position [151, 0]
drag, startPoint x: 56, startPoint y: 167, endPoint x: 48, endPoint y: 123, distance: 44.7
click at [48, 123] on div "**********" at bounding box center [140, 43] width 254 height 267
copy p "**********"
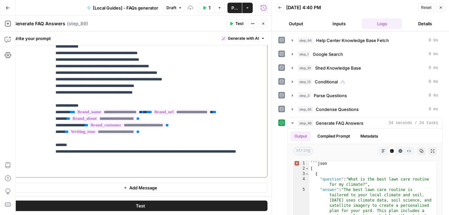
scroll to position [99, 0]
click at [238, 24] on span "Test" at bounding box center [239, 24] width 8 height 6
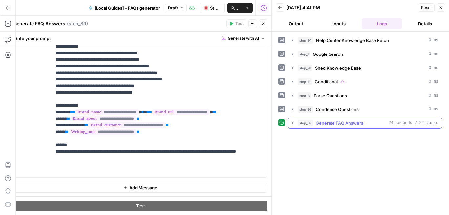
click at [293, 123] on icon "button" at bounding box center [292, 122] width 5 height 5
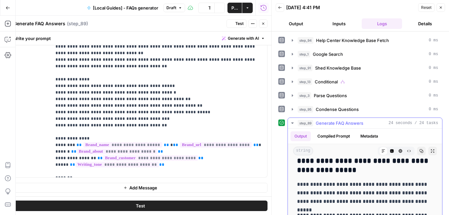
scroll to position [7, 0]
click at [394, 150] on button "Code Editor" at bounding box center [391, 151] width 9 height 9
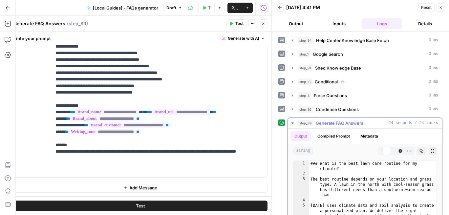
scroll to position [0, 0]
click at [384, 151] on icon "button" at bounding box center [383, 150] width 3 height 3
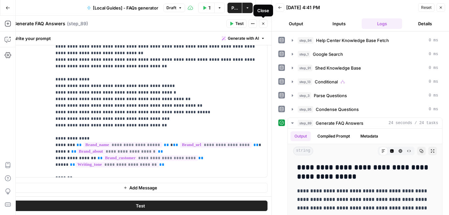
click at [264, 26] on button "Close" at bounding box center [263, 23] width 9 height 9
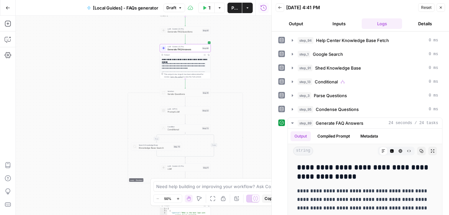
click at [442, 9] on icon "button" at bounding box center [441, 8] width 4 height 4
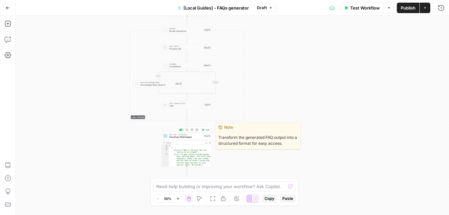
click at [187, 137] on span "Transform FAQ Output" at bounding box center [185, 136] width 33 height 3
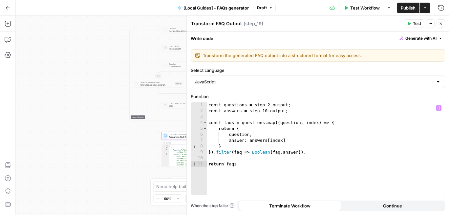
click at [287, 111] on div "const questions = step_2 . output ; const answers = step_10 . output ; const fa…" at bounding box center [326, 154] width 238 height 105
click at [439, 109] on icon "button" at bounding box center [438, 107] width 3 height 3
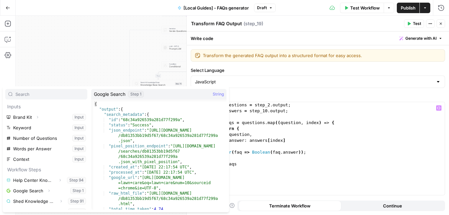
scroll to position [39, 0]
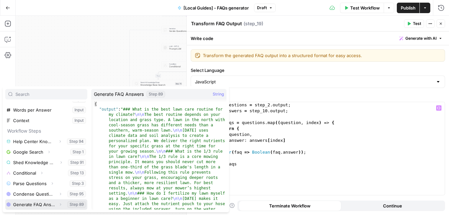
click at [59, 204] on icon "button" at bounding box center [60, 204] width 4 height 4
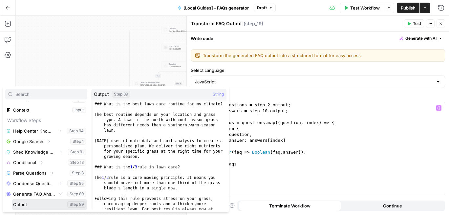
click at [34, 203] on button "Select variable Output" at bounding box center [49, 204] width 75 height 10
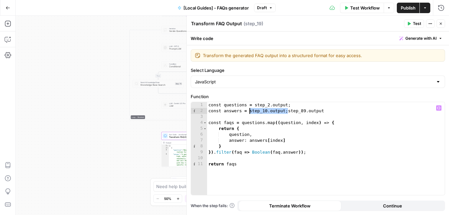
drag, startPoint x: 287, startPoint y: 111, endPoint x: 250, endPoint y: 112, distance: 37.4
click at [250, 112] on div "const questions = step_2 . output ; const answers = step_10 . output ; step_89 …" at bounding box center [326, 154] width 238 height 105
click at [286, 110] on div "const questions = step_2 . output ; const answers = step_89 . output const faqs…" at bounding box center [326, 154] width 238 height 105
type textarea "**********"
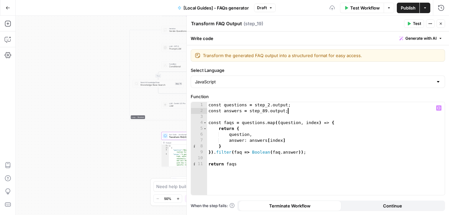
click at [308, 115] on div "const questions = step_2 . output ; const answers = step_89 . output ; const fa…" at bounding box center [326, 154] width 238 height 105
click at [290, 104] on div "const questions = step_2 . output ; const answers = step_89 . output ; const fa…" at bounding box center [326, 154] width 238 height 105
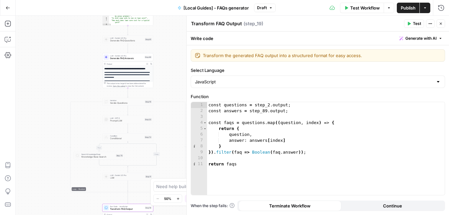
drag, startPoint x: 162, startPoint y: 122, endPoint x: 103, endPoint y: 203, distance: 99.6
click at [103, 203] on div "true true true false false false Workflow Set Inputs Inputs Get Knowledge Base …" at bounding box center [232, 115] width 433 height 199
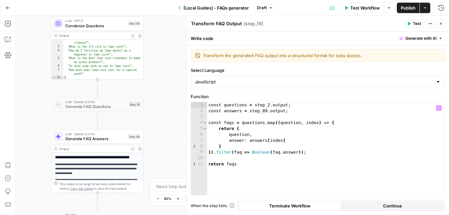
click at [269, 104] on div "const questions = step_2 . output ; const answers = step_89 . output ; const fa…" at bounding box center [326, 154] width 238 height 105
type textarea "**********"
click at [414, 25] on span "Test" at bounding box center [417, 24] width 8 height 6
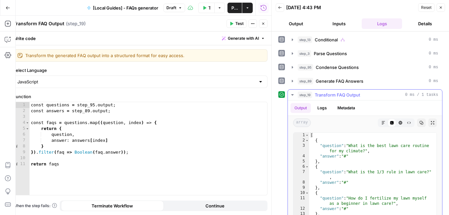
scroll to position [76, 0]
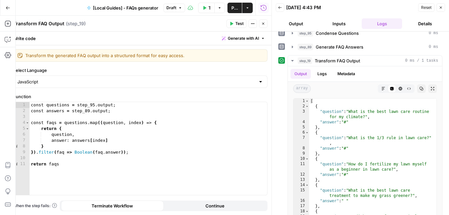
click at [442, 8] on icon "button" at bounding box center [441, 8] width 4 height 4
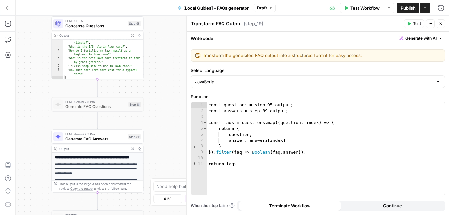
click at [441, 23] on icon "button" at bounding box center [441, 24] width 4 height 4
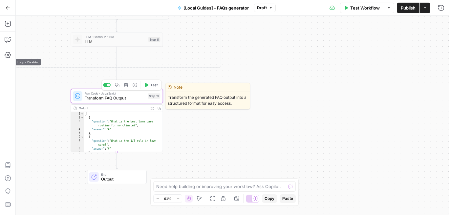
click at [109, 86] on div at bounding box center [108, 84] width 3 height 3
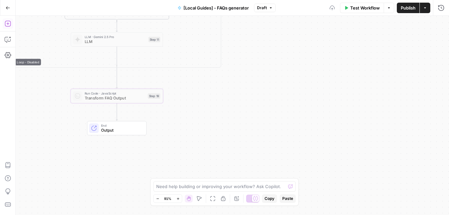
click at [8, 24] on icon "button" at bounding box center [8, 24] width 6 height 6
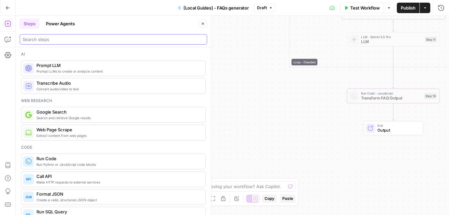
click at [55, 38] on input "search" at bounding box center [113, 39] width 181 height 7
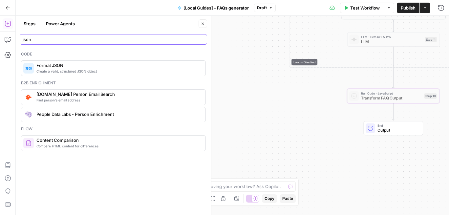
type input "json"
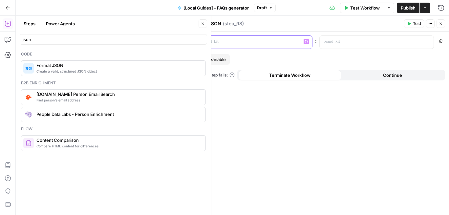
click at [286, 41] on p at bounding box center [249, 41] width 95 height 7
click at [308, 42] on button "Variables Menu" at bounding box center [305, 41] width 5 height 5
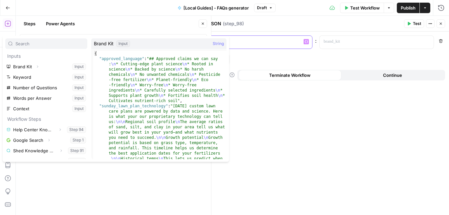
click at [261, 41] on p at bounding box center [249, 41] width 95 height 7
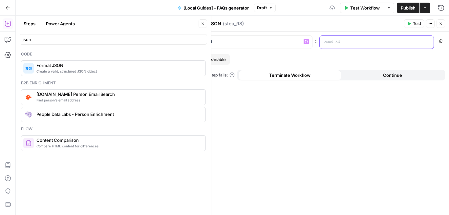
click at [347, 39] on p at bounding box center [370, 41] width 95 height 7
click at [426, 43] on icon "button" at bounding box center [427, 41] width 3 height 3
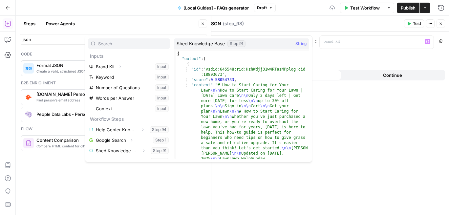
scroll to position [39, 0]
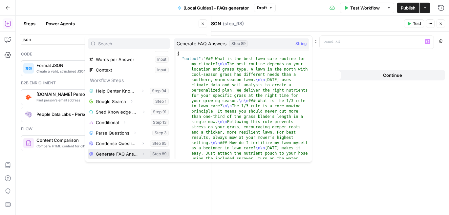
click at [132, 156] on button "Select variable Generate FAQ Answers" at bounding box center [129, 154] width 82 height 10
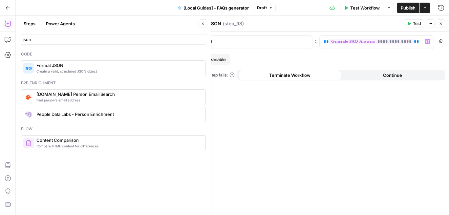
click at [411, 23] on button "Test" at bounding box center [414, 23] width 20 height 9
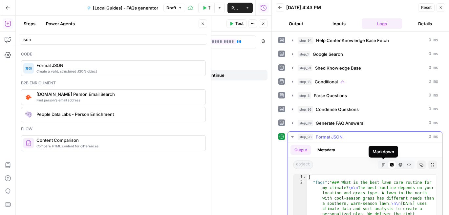
click at [384, 163] on icon "button" at bounding box center [383, 165] width 4 height 4
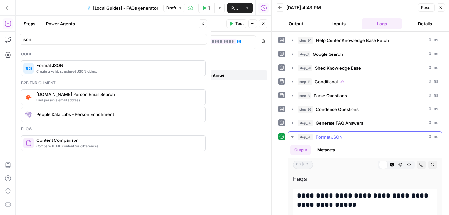
click at [390, 164] on icon "button" at bounding box center [392, 165] width 4 height 4
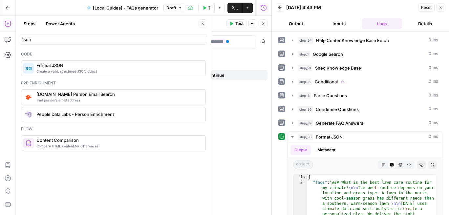
click at [250, 57] on div "**********" at bounding box center [140, 122] width 262 height 183
click at [264, 24] on icon "button" at bounding box center [263, 24] width 4 height 4
click at [205, 26] on button "Close" at bounding box center [202, 23] width 9 height 9
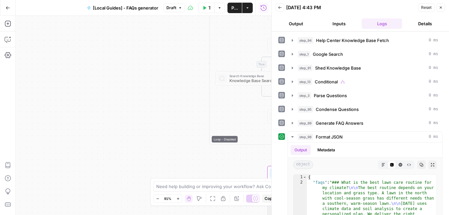
drag, startPoint x: 218, startPoint y: 109, endPoint x: 139, endPoint y: 186, distance: 110.9
click at [139, 186] on div "true true true false false false Workflow Set Inputs Inputs Get Knowledge Base …" at bounding box center [144, 115] width 256 height 199
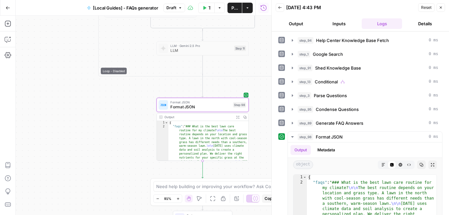
drag, startPoint x: 172, startPoint y: 144, endPoint x: 25, endPoint y: 69, distance: 164.9
click at [28, 70] on div "true true true false false false Workflow Set Inputs Inputs Get Knowledge Base …" at bounding box center [144, 115] width 256 height 199
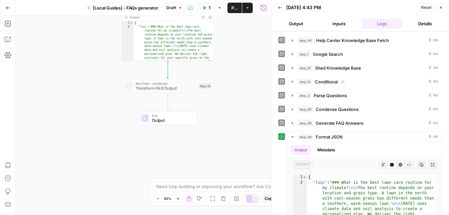
drag, startPoint x: 229, startPoint y: 137, endPoint x: 226, endPoint y: 44, distance: 93.9
click at [226, 44] on div "true true true false false false Workflow Set Inputs Inputs Get Knowledge Base …" at bounding box center [144, 115] width 256 height 199
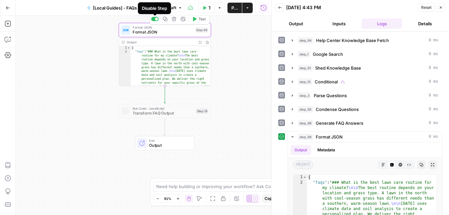
click at [156, 19] on div at bounding box center [156, 18] width 3 height 3
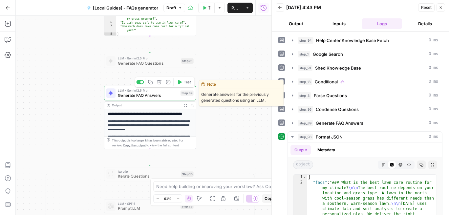
click at [162, 95] on span "Generate FAQ Answers" at bounding box center [148, 95] width 60 height 6
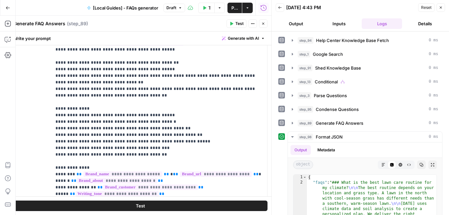
scroll to position [535, 0]
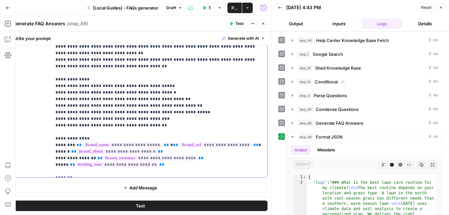
drag, startPoint x: 83, startPoint y: 172, endPoint x: 53, endPoint y: 166, distance: 30.8
click at [53, 166] on div "**********" at bounding box center [160, 43] width 216 height 267
drag, startPoint x: 98, startPoint y: 165, endPoint x: 76, endPoint y: 165, distance: 22.6
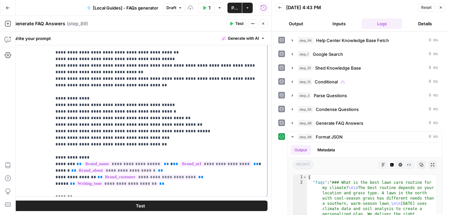
scroll to position [554, 0]
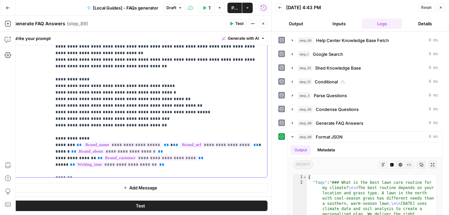
drag, startPoint x: 152, startPoint y: 169, endPoint x: 247, endPoint y: 163, distance: 96.0
click at [247, 163] on p "**********" at bounding box center [159, 1] width 208 height 374
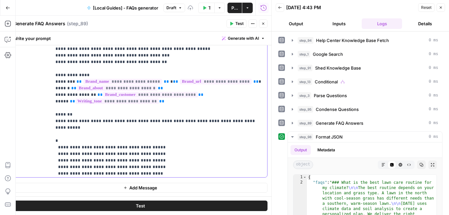
scroll to position [164, 0]
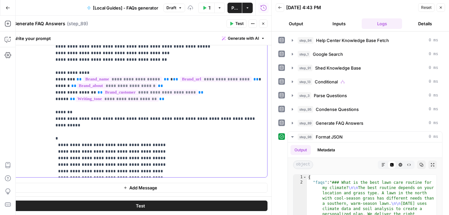
click at [55, 111] on div "**********" at bounding box center [160, 43] width 216 height 267
drag, startPoint x: 82, startPoint y: 111, endPoint x: 69, endPoint y: 111, distance: 12.8
click at [236, 24] on span "Test" at bounding box center [239, 24] width 8 height 6
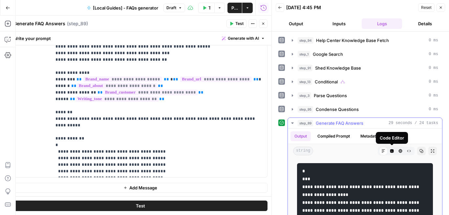
click at [392, 151] on icon "button" at bounding box center [392, 151] width 4 height 4
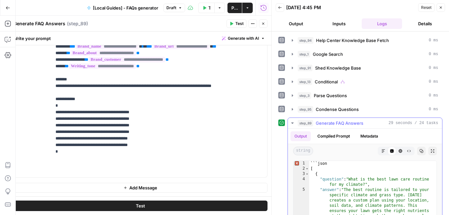
type textarea "*******"
drag, startPoint x: 327, startPoint y: 164, endPoint x: 304, endPoint y: 164, distance: 22.6
click at [384, 151] on icon "button" at bounding box center [383, 151] width 4 height 4
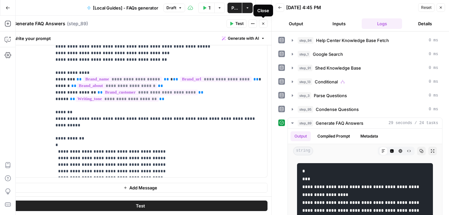
click at [264, 25] on icon "button" at bounding box center [263, 24] width 4 height 4
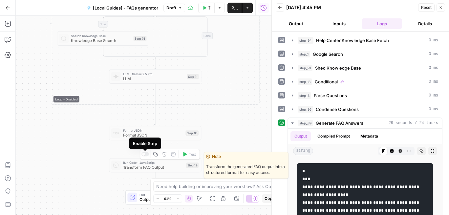
click at [143, 154] on div at bounding box center [143, 154] width 3 height 3
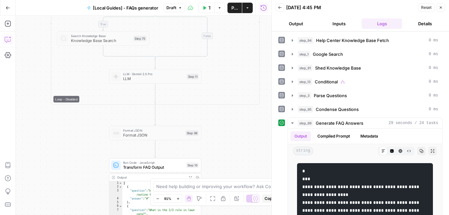
click at [6, 41] on icon "button" at bounding box center [8, 39] width 7 height 7
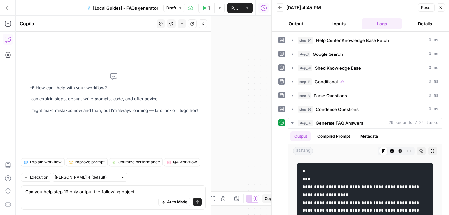
type textarea "Can you help step 19 only output the following object: [ {"question": "string1"…"
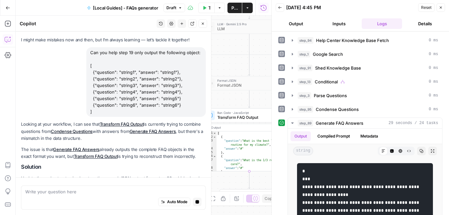
scroll to position [92, 0]
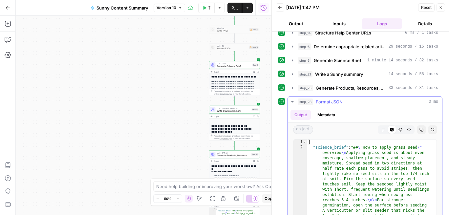
scroll to position [140, 0]
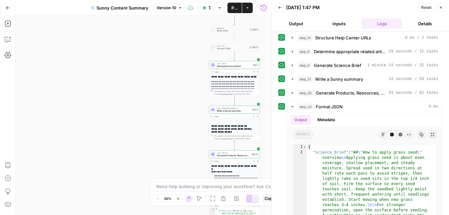
click at [181, 138] on div "Workflow Set Inputs Inputs SEO Research Semrush Keyword Magic Tool Step 8 Outpu…" at bounding box center [144, 115] width 256 height 199
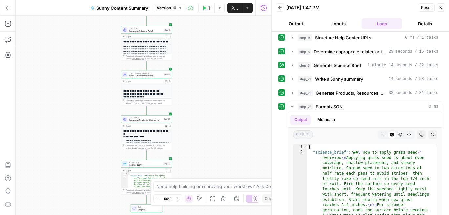
drag, startPoint x: 181, startPoint y: 136, endPoint x: 93, endPoint y: 101, distance: 94.7
click at [93, 101] on div "Workflow Set Inputs Inputs SEO Research Semrush Keyword Magic Tool Step 8 Outpu…" at bounding box center [144, 115] width 256 height 199
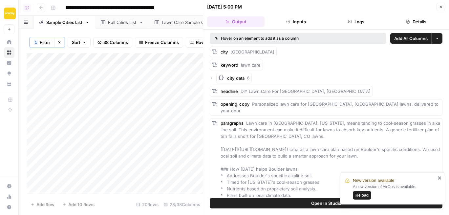
scroll to position [75, 0]
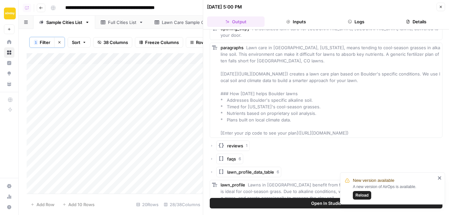
click at [441, 8] on icon "button" at bounding box center [441, 7] width 4 height 4
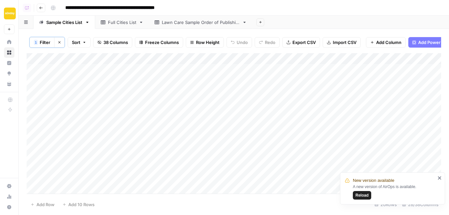
click at [320, 57] on div "Add Column" at bounding box center [234, 123] width 414 height 140
click at [331, 104] on span "First 10 Rows" at bounding box center [342, 106] width 41 height 7
click at [440, 179] on icon "close" at bounding box center [439, 177] width 5 height 5
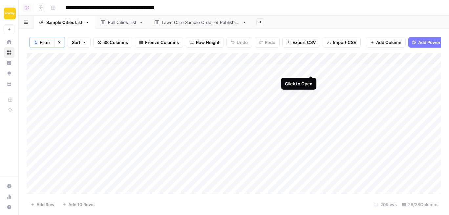
click at [312, 69] on div "Add Column" at bounding box center [234, 123] width 414 height 140
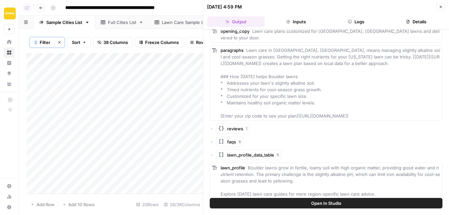
scroll to position [74, 0]
click at [213, 139] on icon "button" at bounding box center [212, 141] width 4 height 4
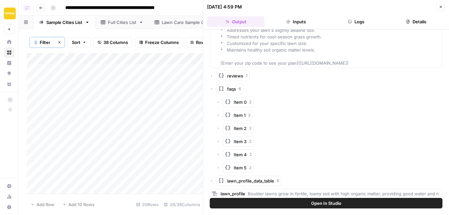
scroll to position [135, 0]
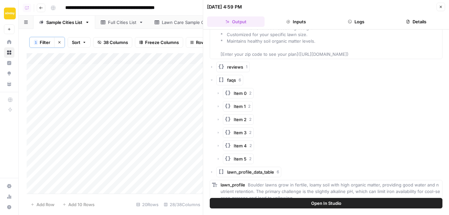
click at [218, 91] on icon "button" at bounding box center [218, 93] width 4 height 4
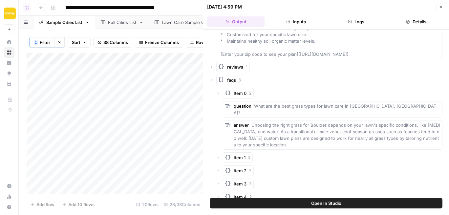
click at [218, 91] on icon "button" at bounding box center [218, 93] width 4 height 4
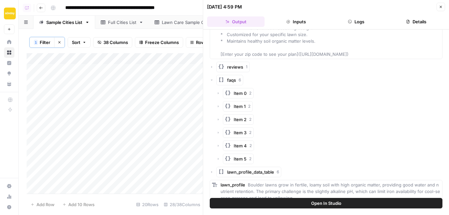
click at [218, 104] on icon "button" at bounding box center [218, 106] width 4 height 4
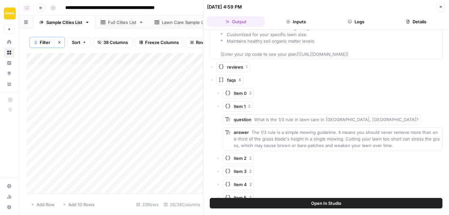
click at [218, 104] on icon "button" at bounding box center [218, 106] width 4 height 4
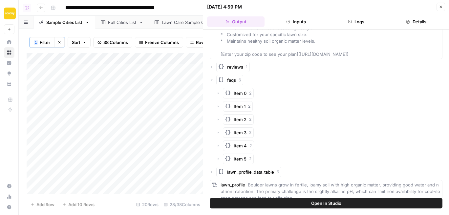
click at [218, 118] on icon "button" at bounding box center [218, 119] width 1 height 2
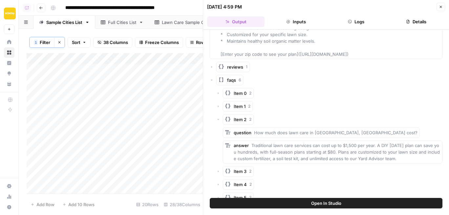
click at [218, 119] on icon "button" at bounding box center [218, 119] width 2 height 1
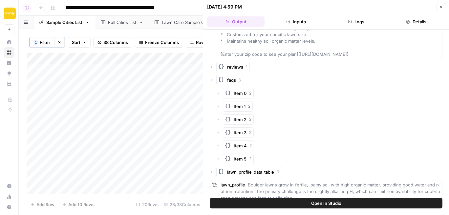
click at [218, 132] on icon "button" at bounding box center [218, 133] width 1 height 2
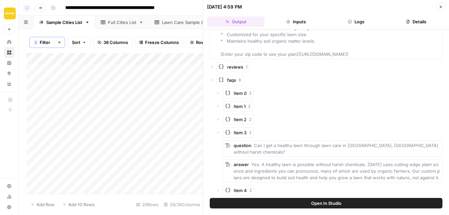
click at [218, 131] on icon "button" at bounding box center [218, 133] width 4 height 4
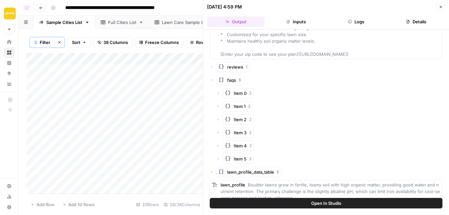
click at [218, 145] on icon "button" at bounding box center [218, 146] width 1 height 2
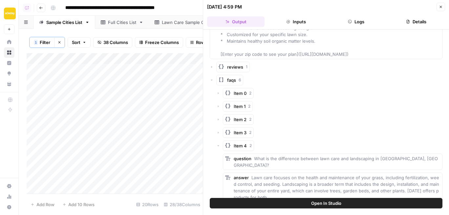
click at [218, 145] on icon "button" at bounding box center [218, 145] width 2 height 1
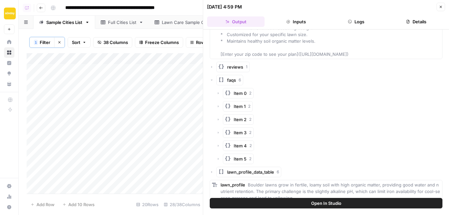
click at [218, 157] on icon "button" at bounding box center [218, 159] width 4 height 4
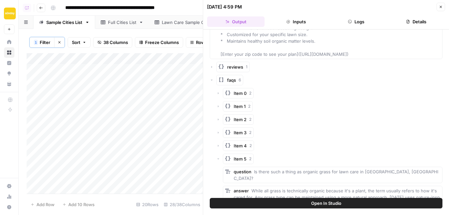
click at [218, 157] on icon "button" at bounding box center [218, 159] width 4 height 4
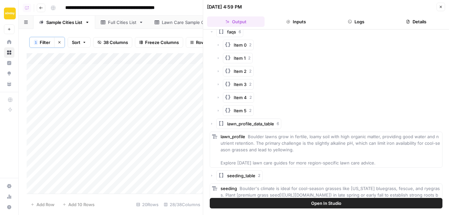
scroll to position [132, 0]
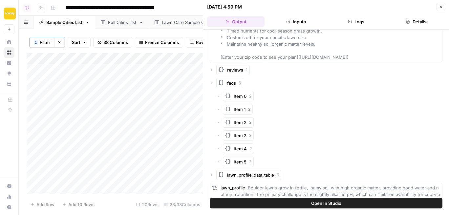
click at [235, 80] on span "faqs" at bounding box center [231, 83] width 9 height 7
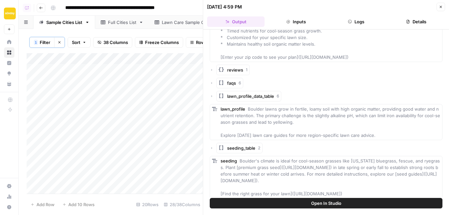
click at [235, 80] on span "faqs" at bounding box center [231, 83] width 9 height 7
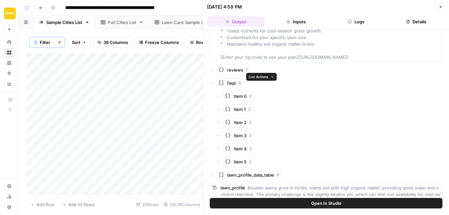
click at [270, 75] on icon "button" at bounding box center [272, 77] width 4 height 4
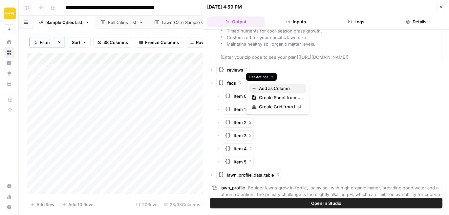
click at [264, 88] on span "Add as Column" at bounding box center [280, 88] width 42 height 7
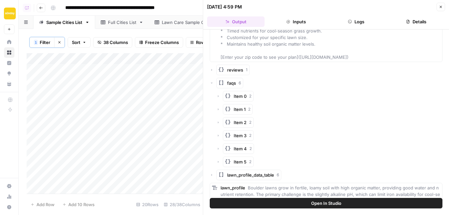
click at [441, 10] on button "Close" at bounding box center [440, 7] width 9 height 9
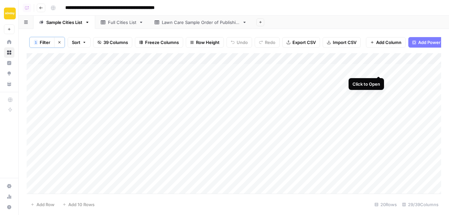
click at [377, 69] on div "Add Column" at bounding box center [234, 123] width 414 height 140
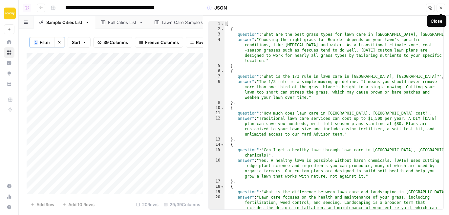
click at [442, 7] on icon "button" at bounding box center [441, 8] width 4 height 4
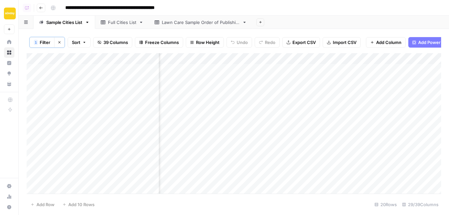
scroll to position [0, 608]
drag, startPoint x: 297, startPoint y: 58, endPoint x: 314, endPoint y: 61, distance: 17.3
click at [314, 61] on div "Add Column" at bounding box center [234, 123] width 414 height 140
click at [272, 56] on div "Add Column" at bounding box center [234, 123] width 414 height 140
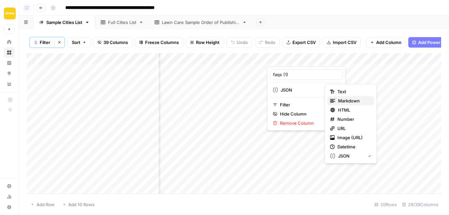
click at [337, 97] on button "Markdown" at bounding box center [350, 100] width 47 height 9
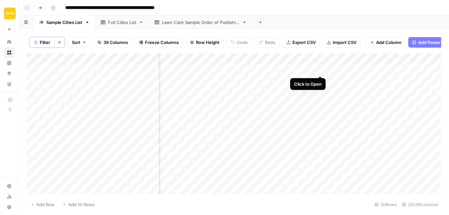
click at [319, 70] on div "Add Column" at bounding box center [234, 123] width 414 height 140
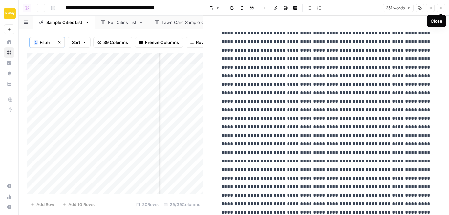
click at [441, 8] on icon "button" at bounding box center [441, 8] width 4 height 4
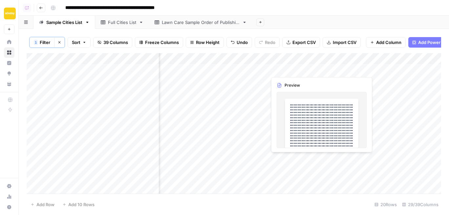
click at [271, 68] on div "Add Column" at bounding box center [234, 123] width 414 height 140
click at [271, 68] on div at bounding box center [297, 69] width 60 height 12
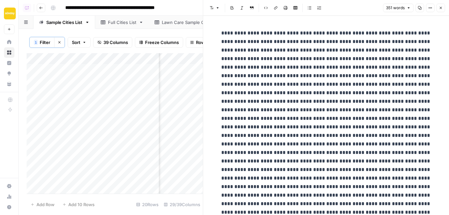
click at [441, 9] on icon "button" at bounding box center [441, 8] width 4 height 4
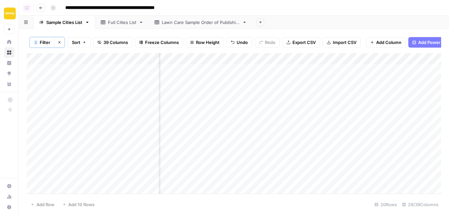
scroll to position [0, 614]
click at [338, 58] on div "Add Column" at bounding box center [234, 123] width 414 height 140
click at [334, 75] on input "faqs" at bounding box center [358, 74] width 67 height 7
type input "faqs (old)"
click at [284, 57] on div "Add Column" at bounding box center [234, 123] width 414 height 140
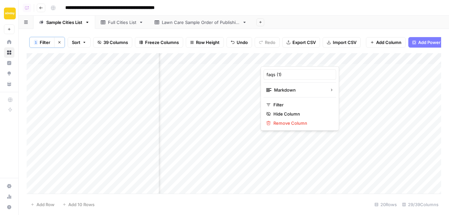
click at [285, 58] on div at bounding box center [289, 59] width 59 height 13
click at [282, 59] on div at bounding box center [289, 59] width 59 height 13
click at [339, 60] on div "Add Column" at bounding box center [234, 123] width 414 height 140
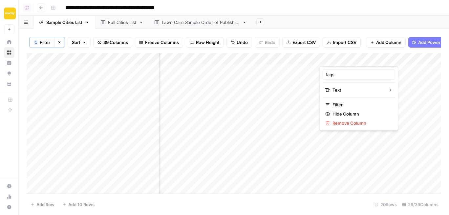
click at [339, 60] on div at bounding box center [417, 59] width 195 height 13
click at [336, 76] on input "faqs" at bounding box center [358, 74] width 67 height 7
type input "faqs old"
click at [284, 57] on div "Add Column" at bounding box center [234, 123] width 414 height 140
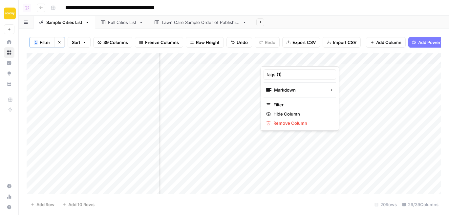
click at [284, 57] on div at bounding box center [289, 59] width 59 height 13
click at [282, 75] on input "faqs (1)" at bounding box center [299, 74] width 67 height 7
type input "faqs"
click at [264, 72] on div "Add Column" at bounding box center [234, 123] width 414 height 140
click at [264, 69] on div "Add Column" at bounding box center [234, 123] width 414 height 140
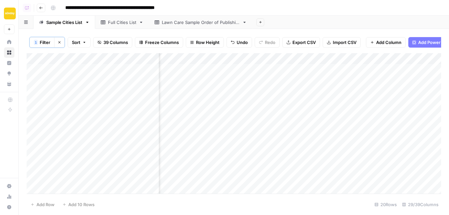
click at [264, 69] on div at bounding box center [290, 69] width 60 height 12
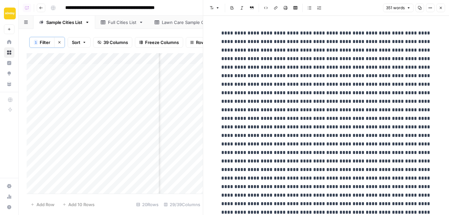
click at [218, 31] on div at bounding box center [326, 148] width 218 height 244
click at [439, 7] on icon "button" at bounding box center [441, 8] width 4 height 4
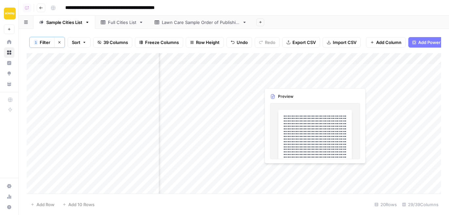
click at [289, 77] on div "Add Column" at bounding box center [234, 123] width 414 height 140
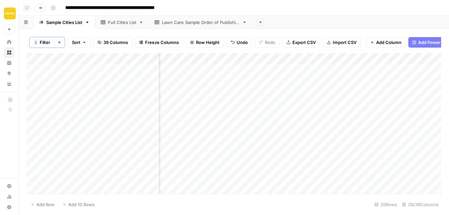
click at [314, 69] on div "Add Column" at bounding box center [234, 123] width 414 height 140
click at [312, 87] on div "Add Column" at bounding box center [234, 123] width 414 height 140
click at [247, 58] on div "Add Column" at bounding box center [234, 123] width 414 height 140
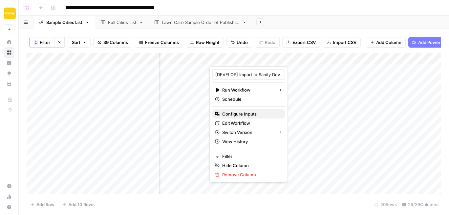
click at [246, 113] on span "Configure Inputs" at bounding box center [250, 114] width 57 height 7
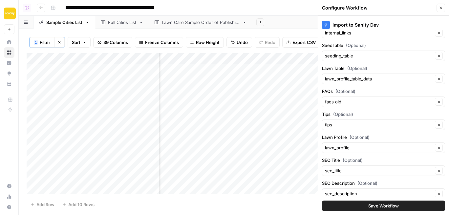
scroll to position [291, 0]
click at [439, 101] on icon "button" at bounding box center [439, 101] width 2 height 2
click at [391, 102] on input "FAQs (Optional)" at bounding box center [379, 101] width 108 height 7
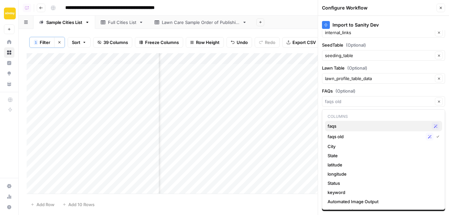
click at [350, 126] on span "faqs" at bounding box center [377, 126] width 101 height 7
type input "faqs"
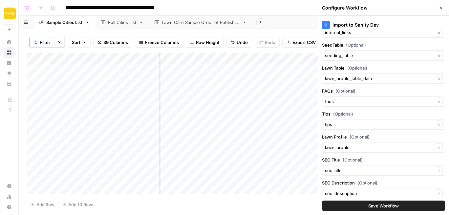
click at [376, 206] on span "Save Workflow" at bounding box center [383, 205] width 31 height 7
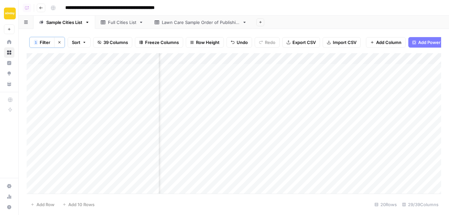
scroll to position [0, 0]
click at [255, 59] on div "Add Column" at bounding box center [234, 123] width 414 height 140
click at [304, 22] on div "Add Sheet" at bounding box center [350, 22] width 197 height 13
click at [241, 57] on div "Add Column" at bounding box center [234, 123] width 414 height 140
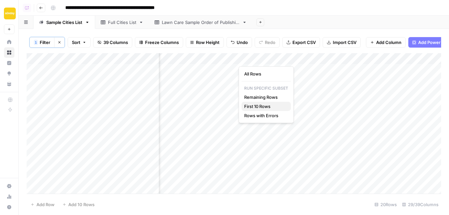
click at [249, 107] on span "First 10 Rows" at bounding box center [264, 106] width 41 height 7
click at [361, 58] on div "Add Column" at bounding box center [234, 123] width 414 height 140
click at [353, 116] on div "Add Column" at bounding box center [234, 123] width 414 height 140
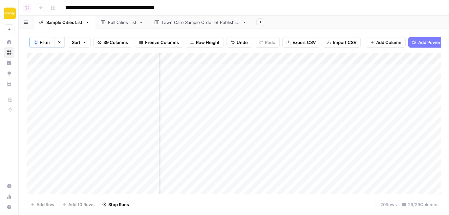
click at [360, 59] on div "Add Column" at bounding box center [234, 123] width 414 height 140
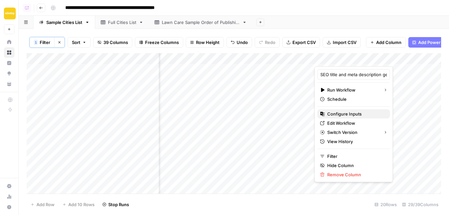
click at [348, 116] on span "Configure Inputs" at bounding box center [355, 114] width 57 height 7
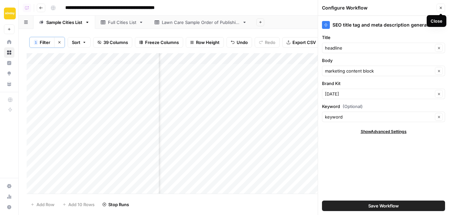
click at [438, 9] on button "Close" at bounding box center [440, 8] width 9 height 9
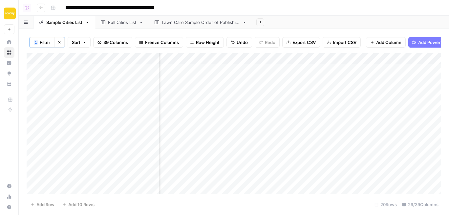
scroll to position [0, 1757]
click at [229, 58] on div "Add Column" at bounding box center [234, 123] width 414 height 140
click at [228, 48] on div "1 Filter Clear filters Sort 39 Columns Freeze Columns Row Height Undo Redo Expo…" at bounding box center [234, 42] width 414 height 22
click at [236, 60] on div "Add Column" at bounding box center [234, 123] width 414 height 140
click at [248, 104] on span "First 10 Rows" at bounding box center [259, 106] width 41 height 7
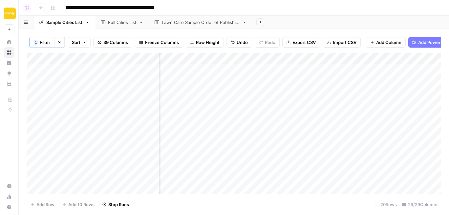
click at [227, 59] on div "Add Column" at bounding box center [234, 123] width 414 height 140
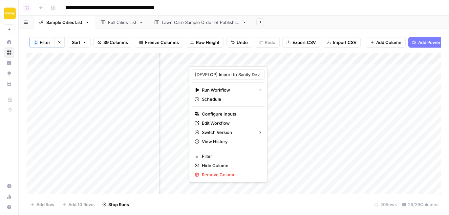
click at [314, 21] on div "Add Sheet" at bounding box center [350, 22] width 197 height 13
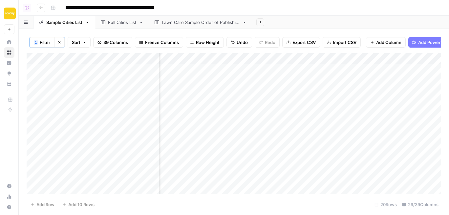
click at [225, 70] on div "Add Column" at bounding box center [234, 123] width 414 height 140
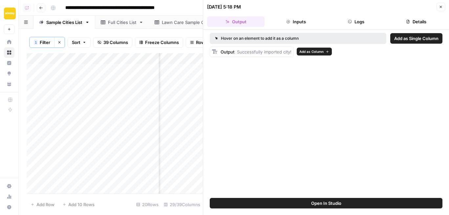
click at [311, 50] on span "Add as Column" at bounding box center [311, 51] width 24 height 5
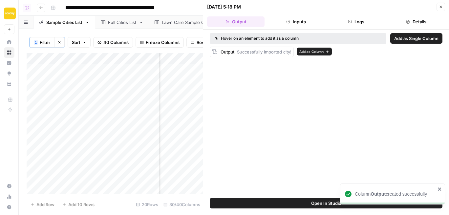
scroll to position [0, 1904]
click at [442, 6] on icon "button" at bounding box center [441, 7] width 4 height 4
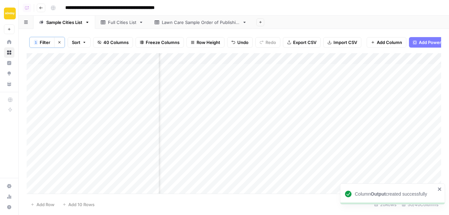
scroll to position [0, 1771]
click at [245, 57] on div "Add Column" at bounding box center [234, 123] width 414 height 140
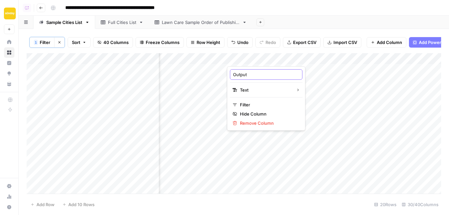
click at [234, 74] on input "Output" at bounding box center [266, 74] width 67 height 7
type input "Dev Output"
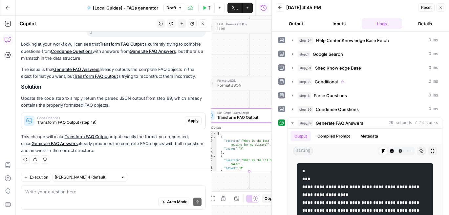
scroll to position [104, 0]
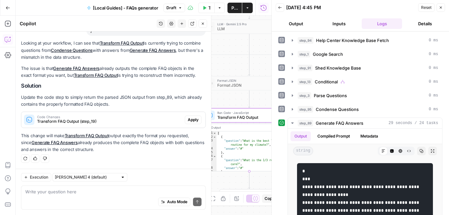
click at [193, 117] on span "Apply" at bounding box center [193, 120] width 11 height 6
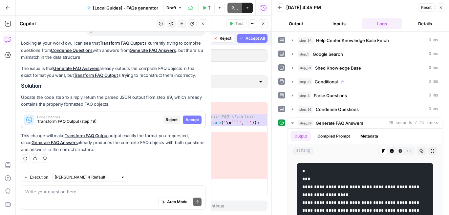
click at [250, 37] on span "Accept All" at bounding box center [254, 38] width 19 height 6
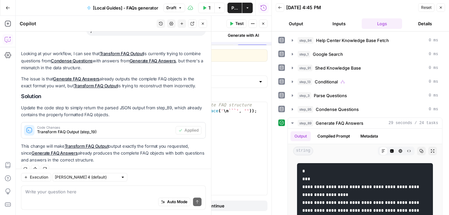
scroll to position [114, 0]
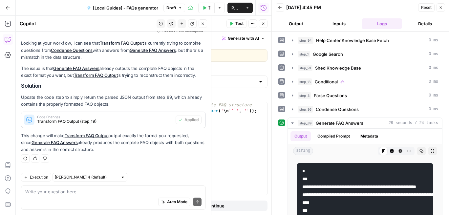
click at [236, 22] on span "Test" at bounding box center [239, 24] width 8 height 6
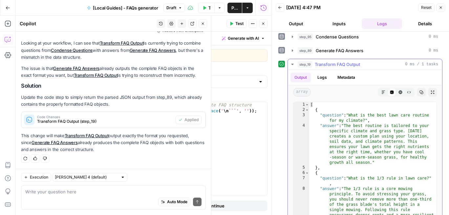
click at [385, 93] on icon "button" at bounding box center [383, 92] width 4 height 4
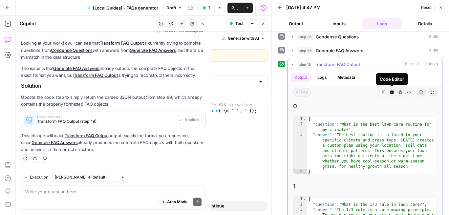
click at [394, 93] on button "Code Editor" at bounding box center [391, 92] width 9 height 9
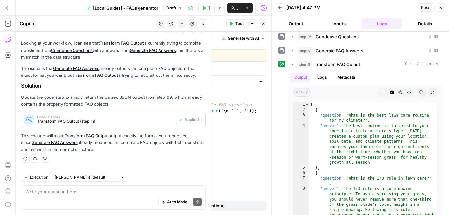
click at [235, 7] on span "Publish" at bounding box center [234, 8] width 7 height 7
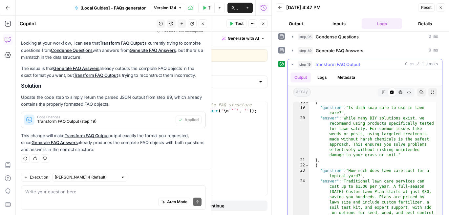
scroll to position [95, 0]
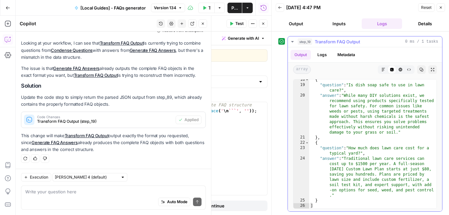
click at [400, 68] on icon "button" at bounding box center [400, 70] width 4 height 4
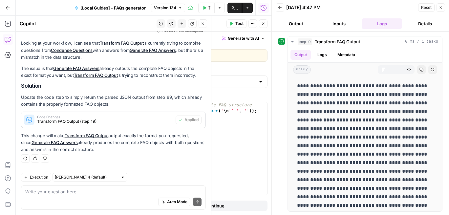
scroll to position [0, 0]
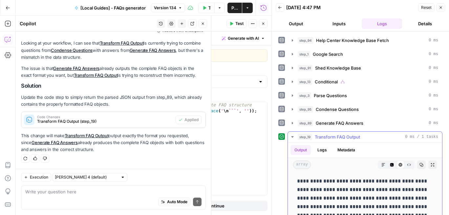
click at [383, 164] on icon "button" at bounding box center [383, 165] width 4 height 4
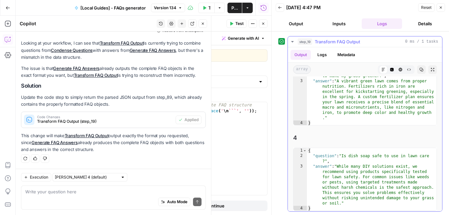
scroll to position [348, 0]
